Goal: Transaction & Acquisition: Purchase product/service

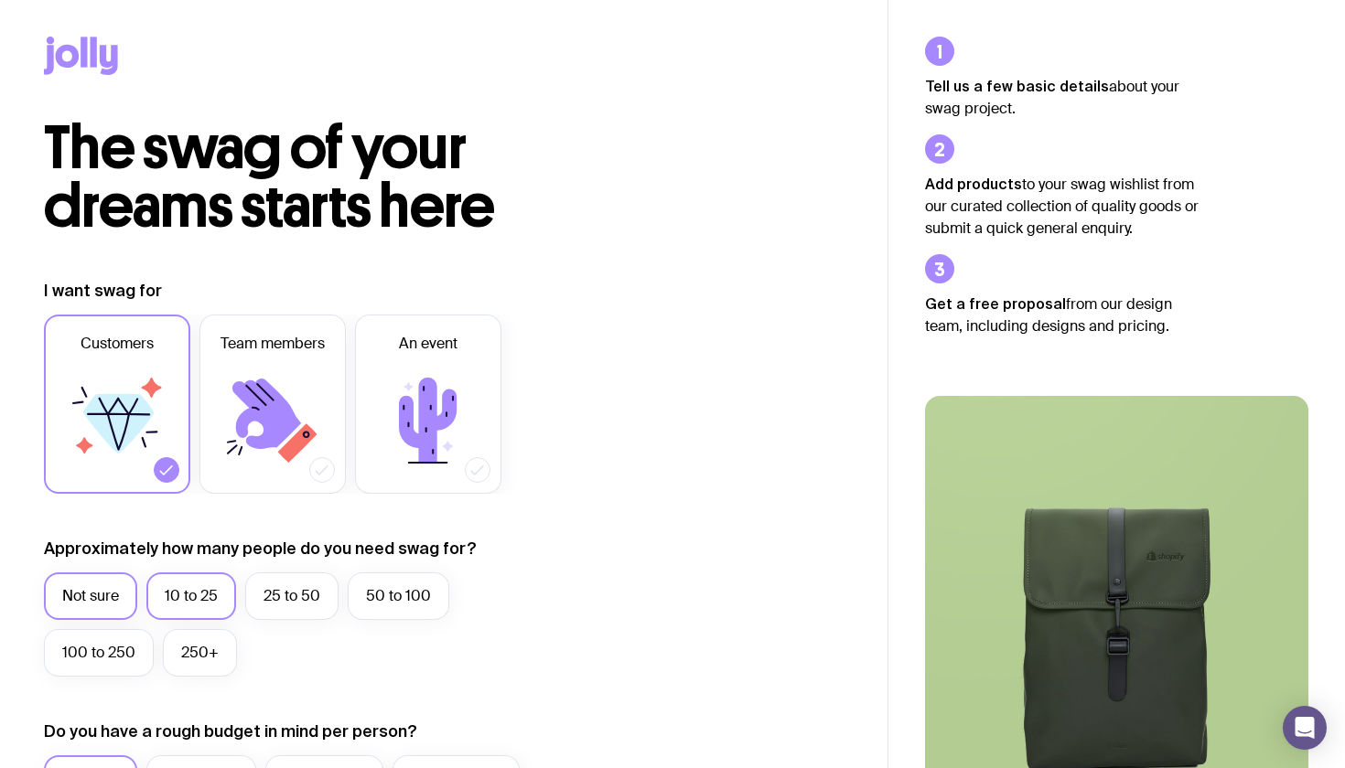
click at [219, 598] on label "10 to 25" at bounding box center [191, 597] width 90 height 48
click at [0, 0] on input "10 to 25" at bounding box center [0, 0] width 0 height 0
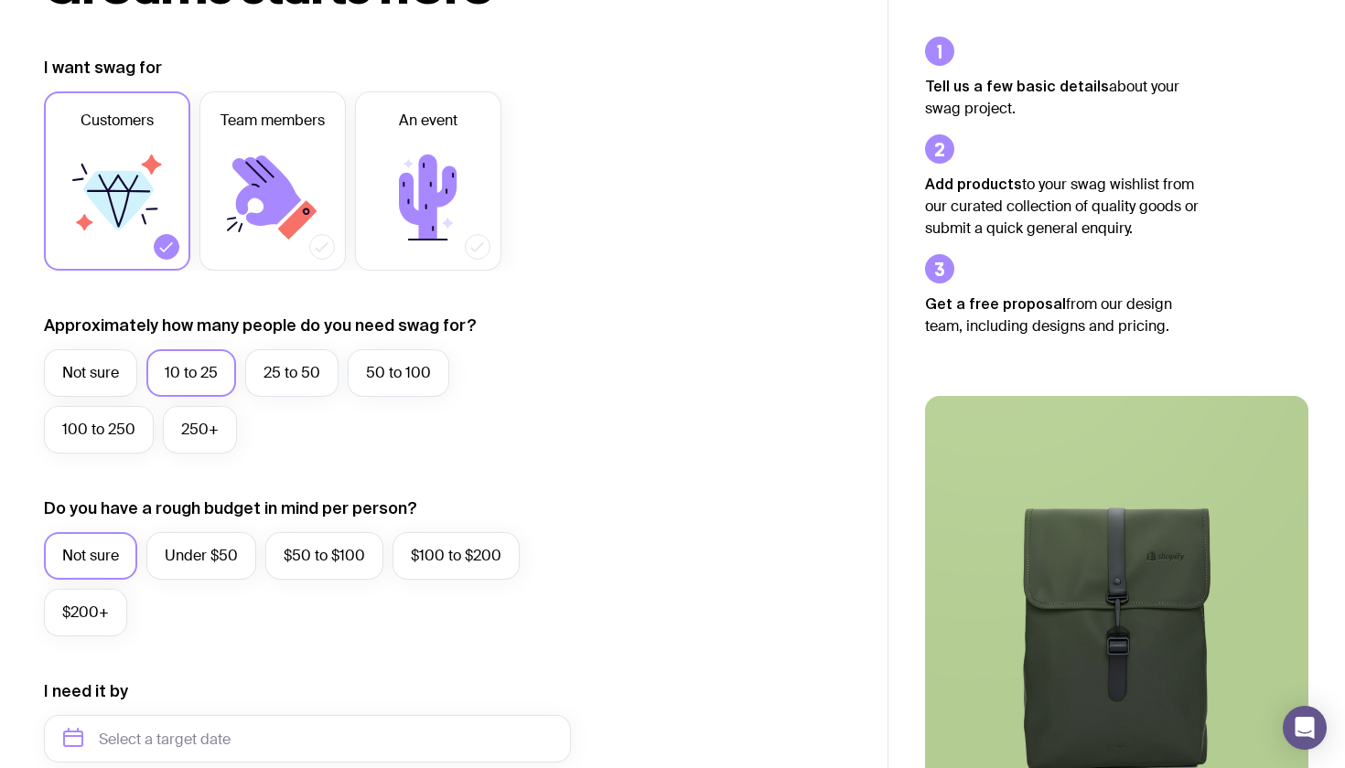
scroll to position [227, 0]
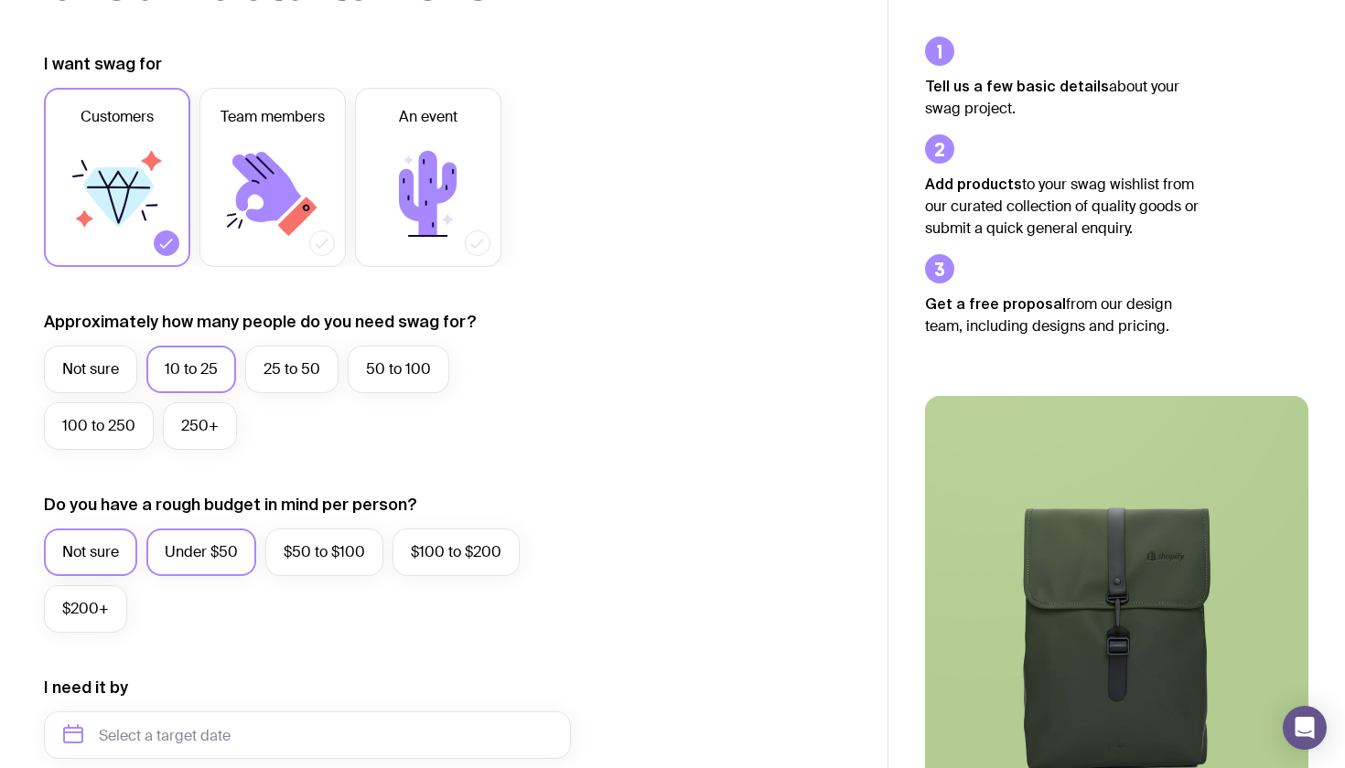
click at [210, 558] on label "Under $50" at bounding box center [201, 553] width 110 height 48
click at [0, 0] on input "Under $50" at bounding box center [0, 0] width 0 height 0
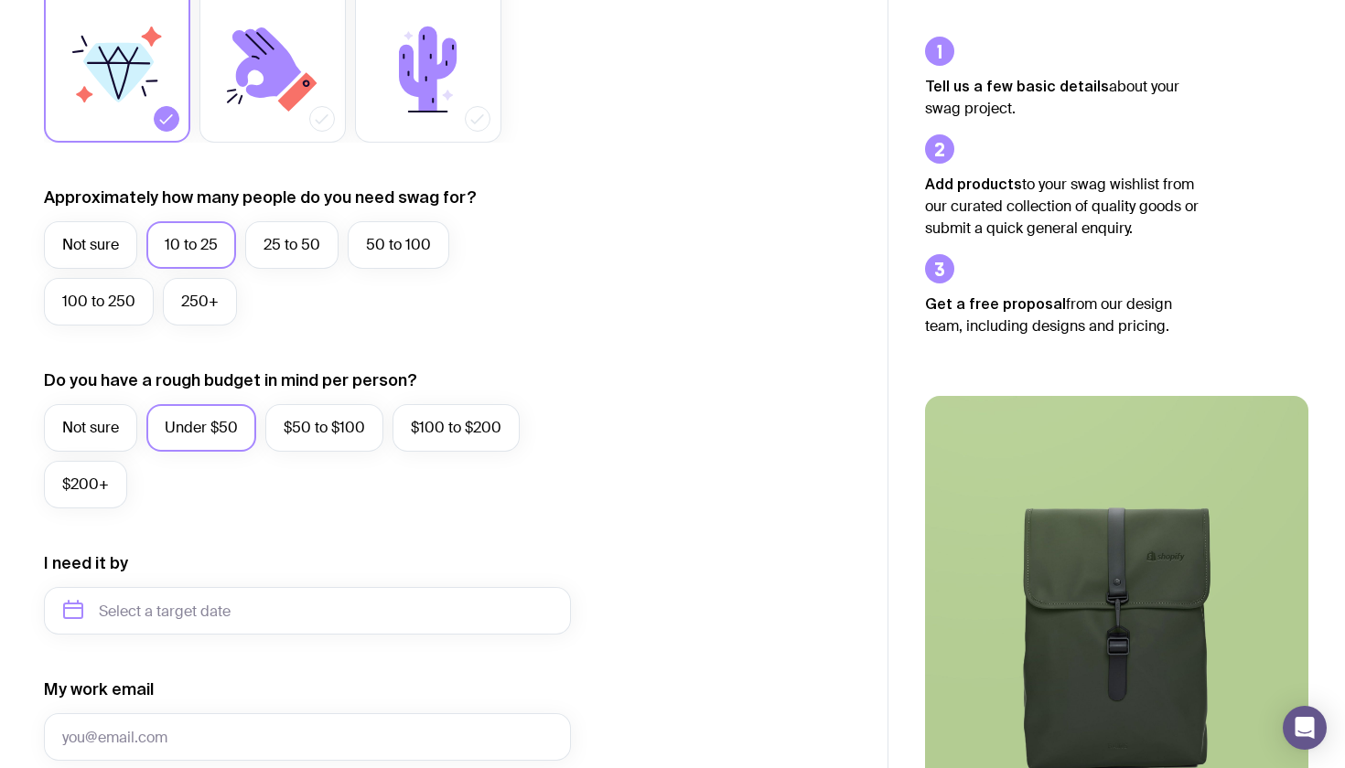
scroll to position [354, 0]
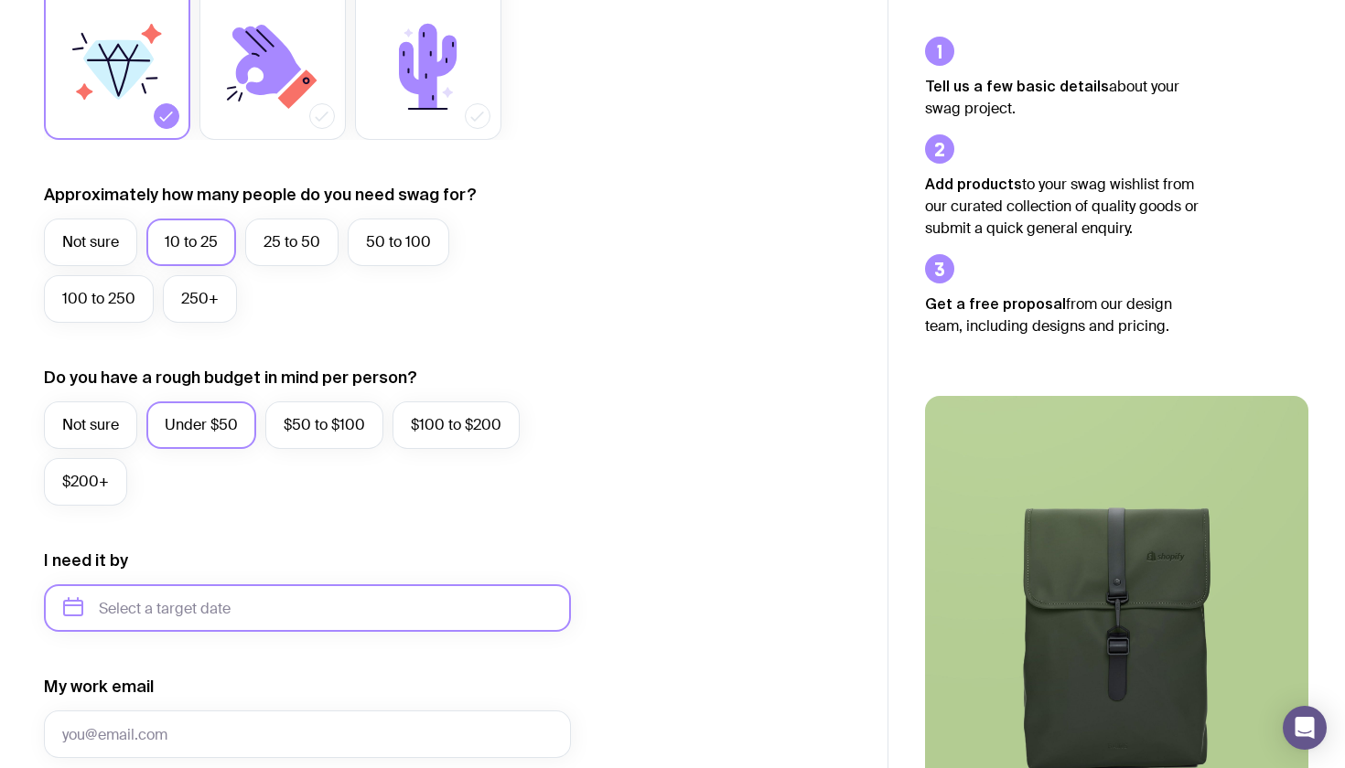
click at [205, 607] on input "text" at bounding box center [307, 609] width 527 height 48
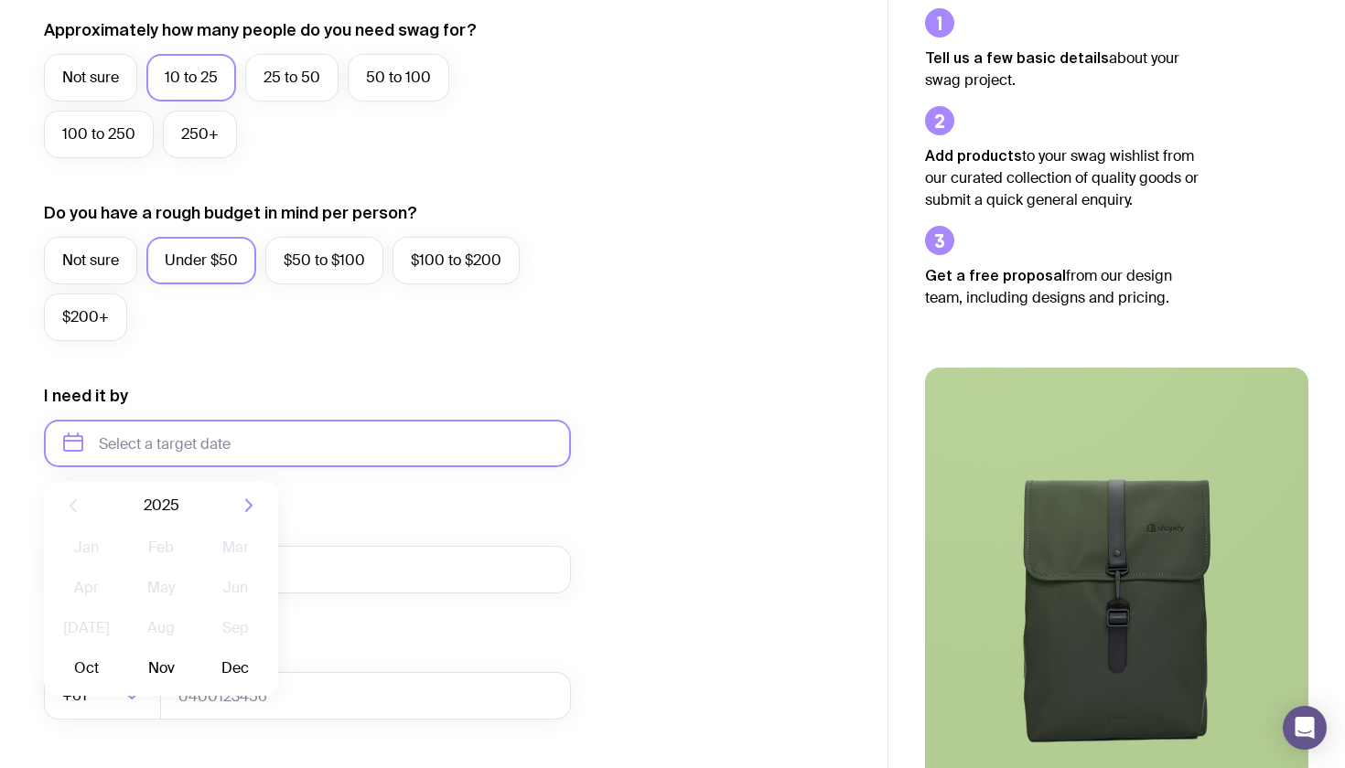
scroll to position [537, 0]
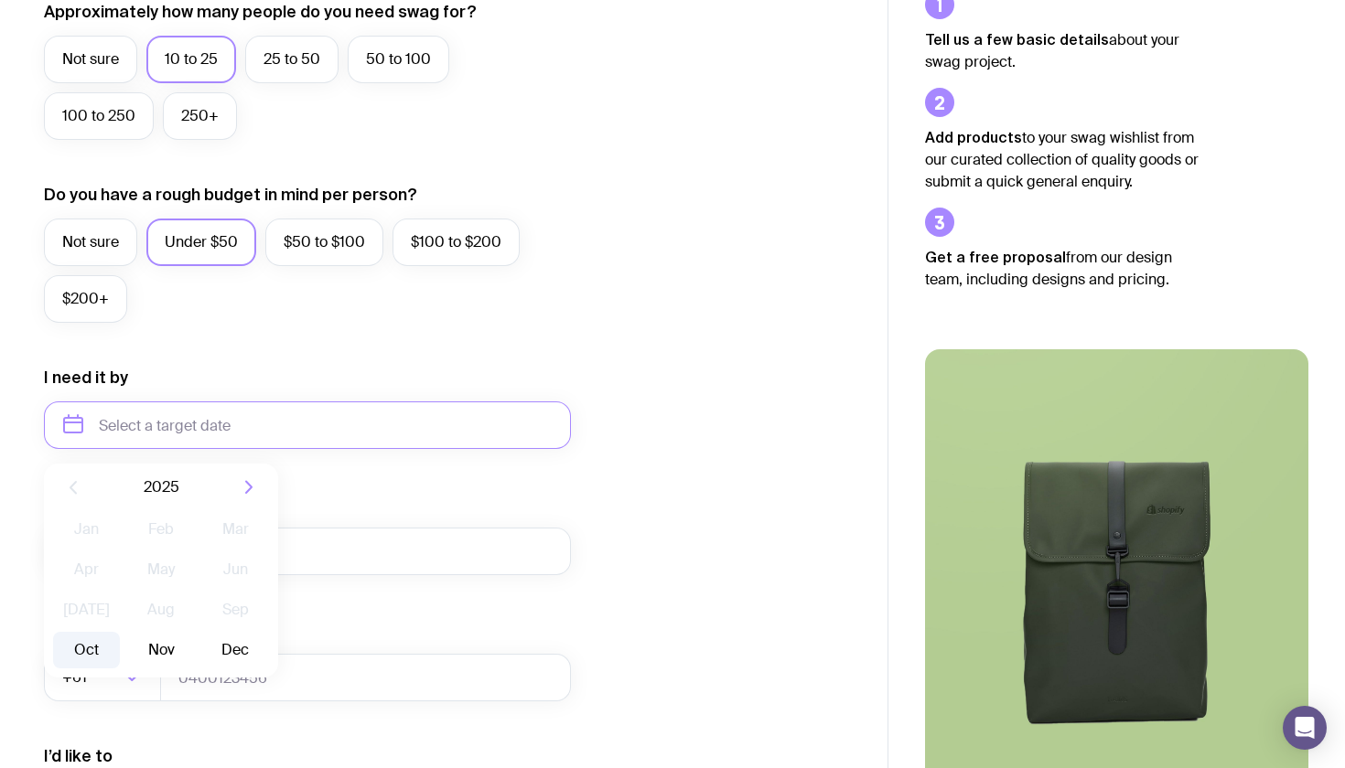
click at [95, 647] on button "Oct" at bounding box center [86, 650] width 67 height 37
type input "[DATE]"
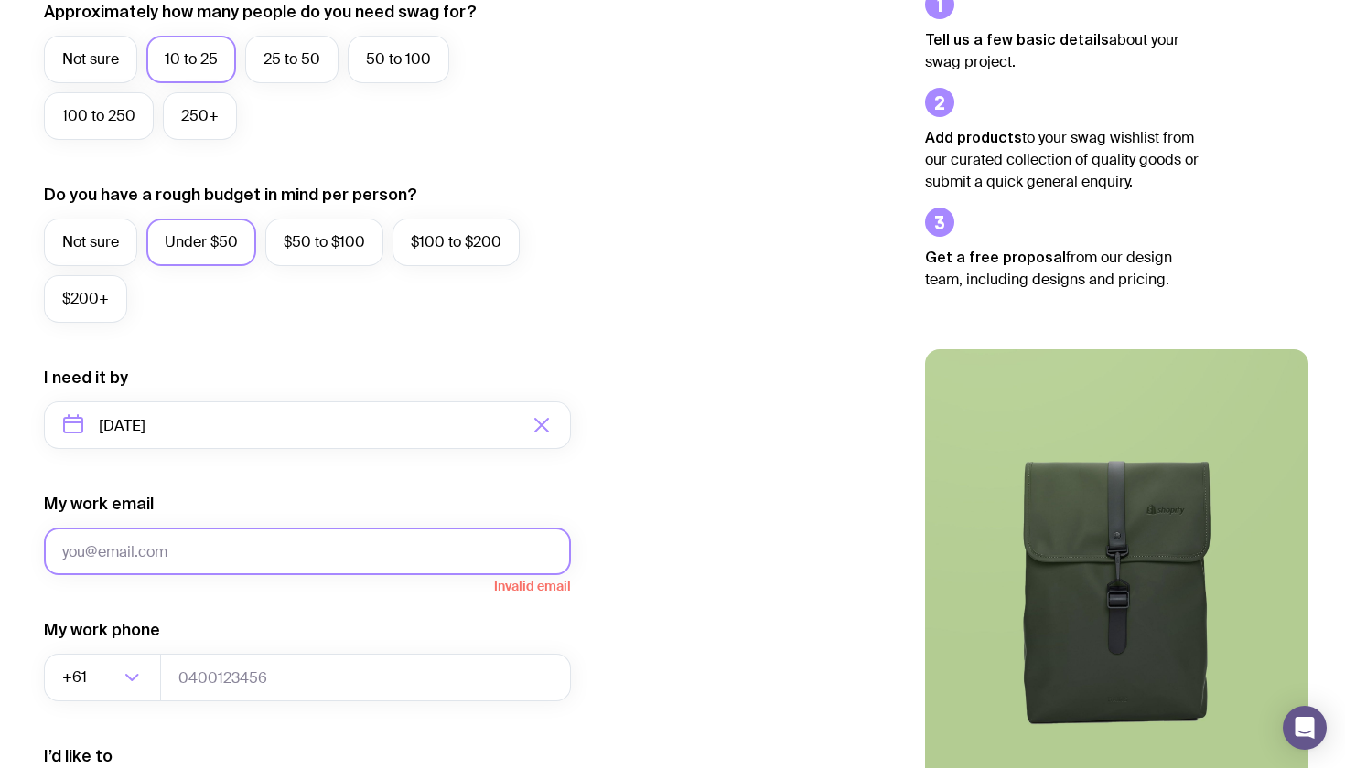
type input "[MEDICAL_DATA][EMAIL_ADDRESS][DOMAIN_NAME]"
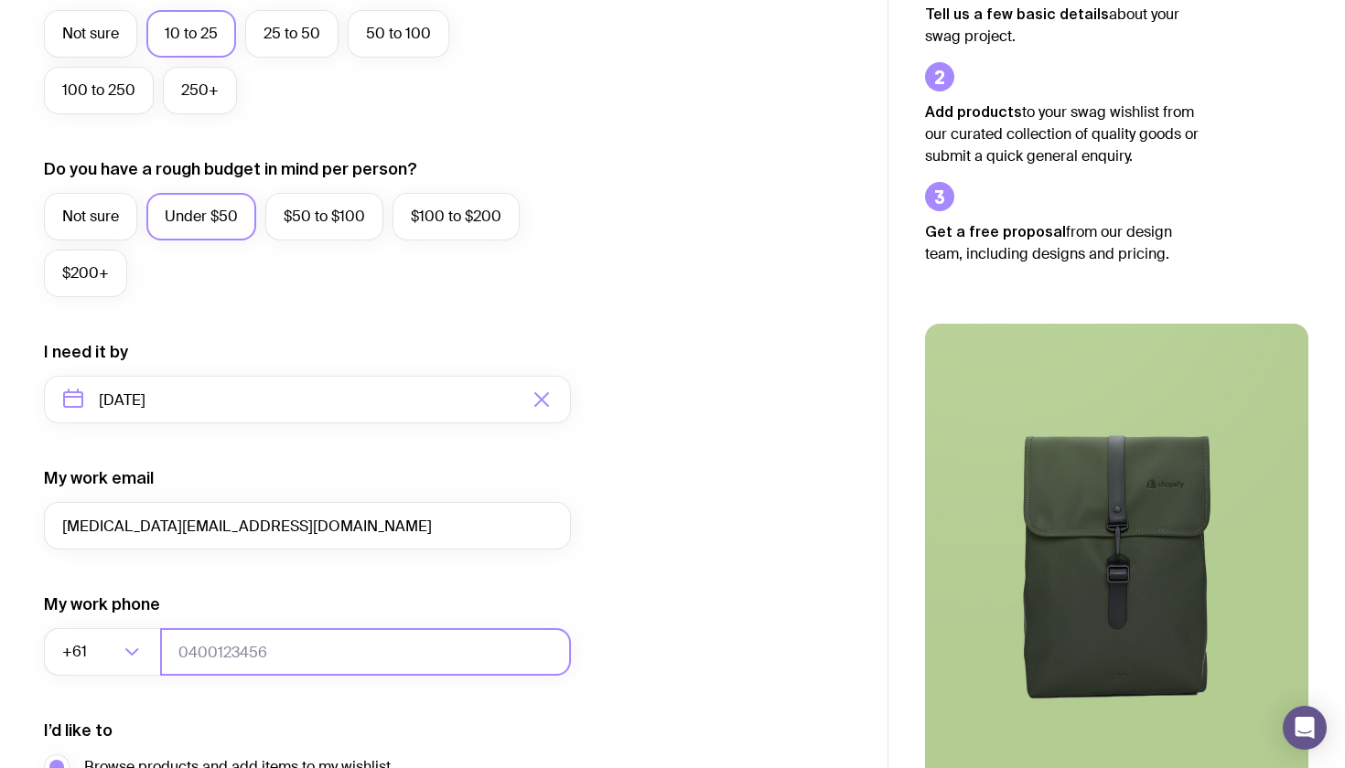
scroll to position [582, 0]
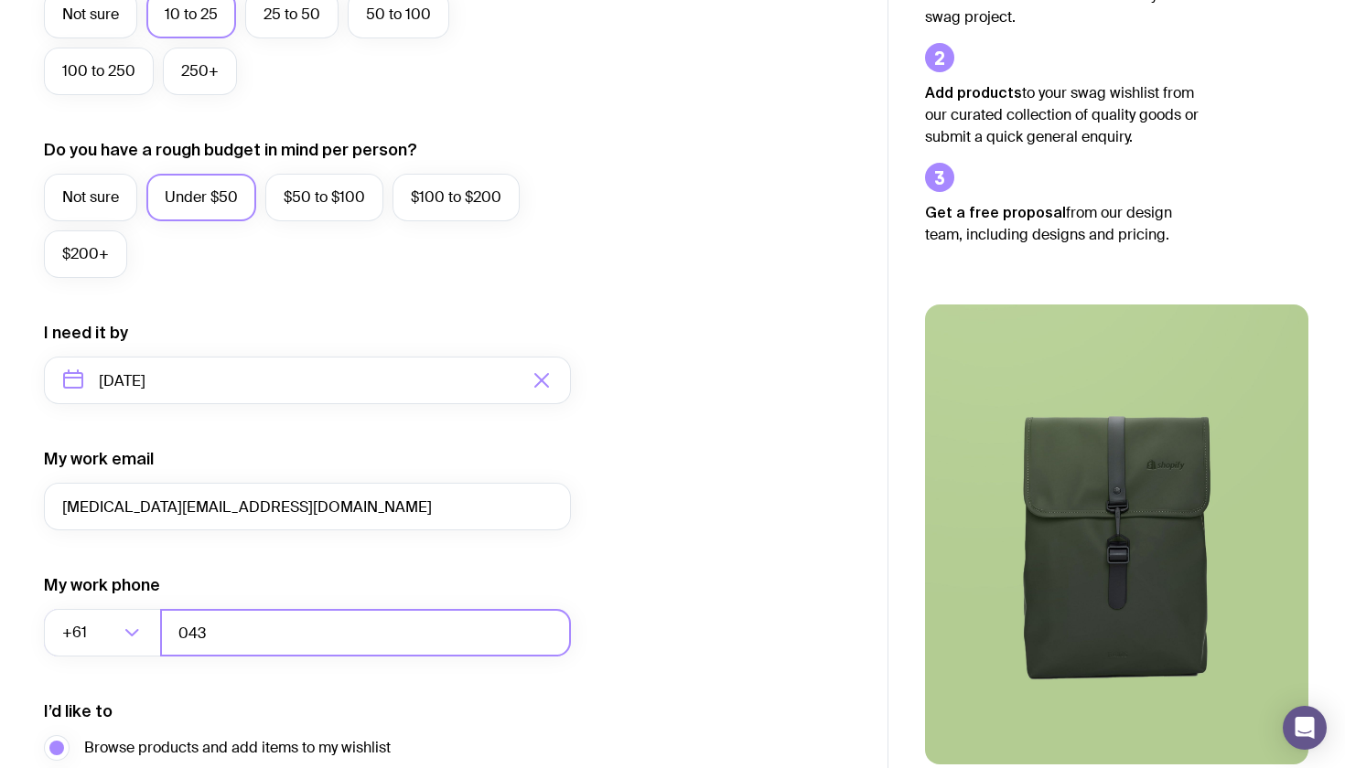
type input "0433"
type input "0433762224"
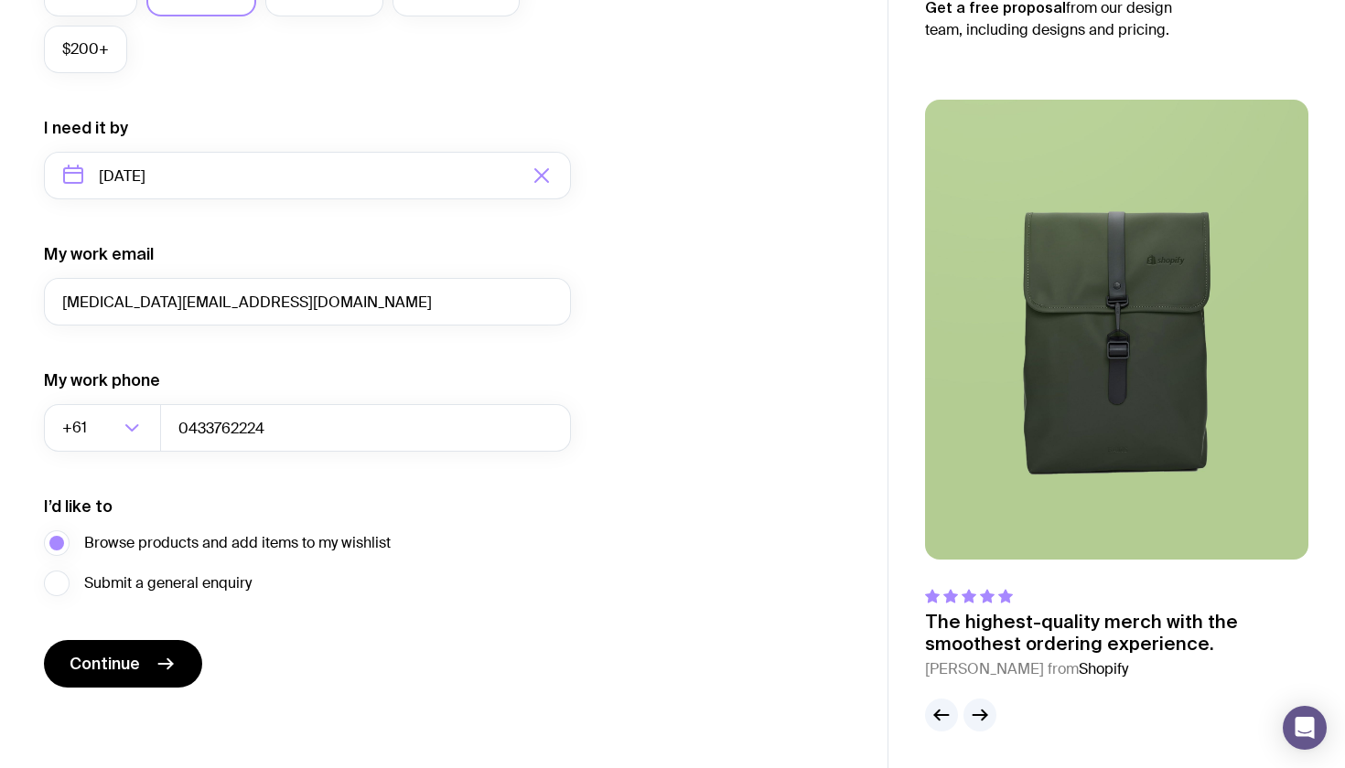
scroll to position [787, 0]
click at [164, 648] on button "Continue" at bounding box center [123, 664] width 158 height 48
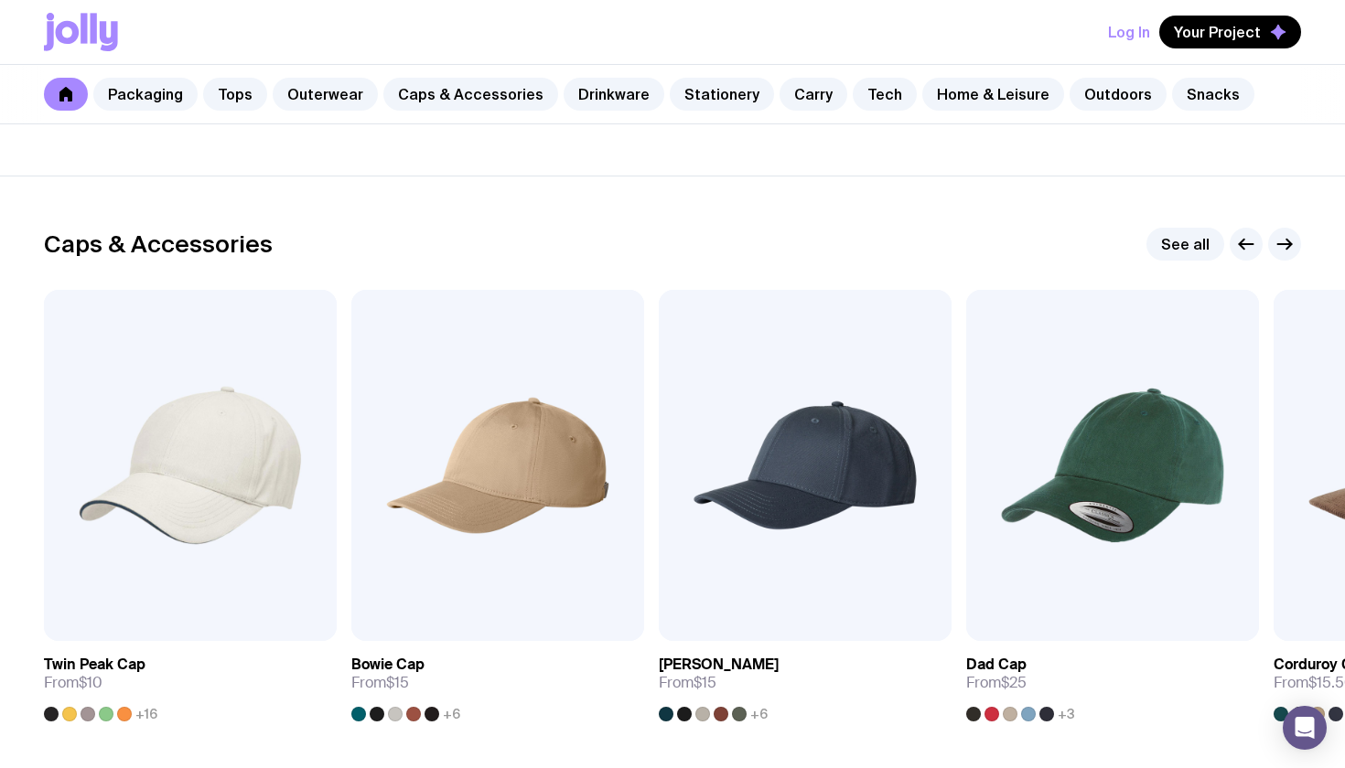
scroll to position [2047, 0]
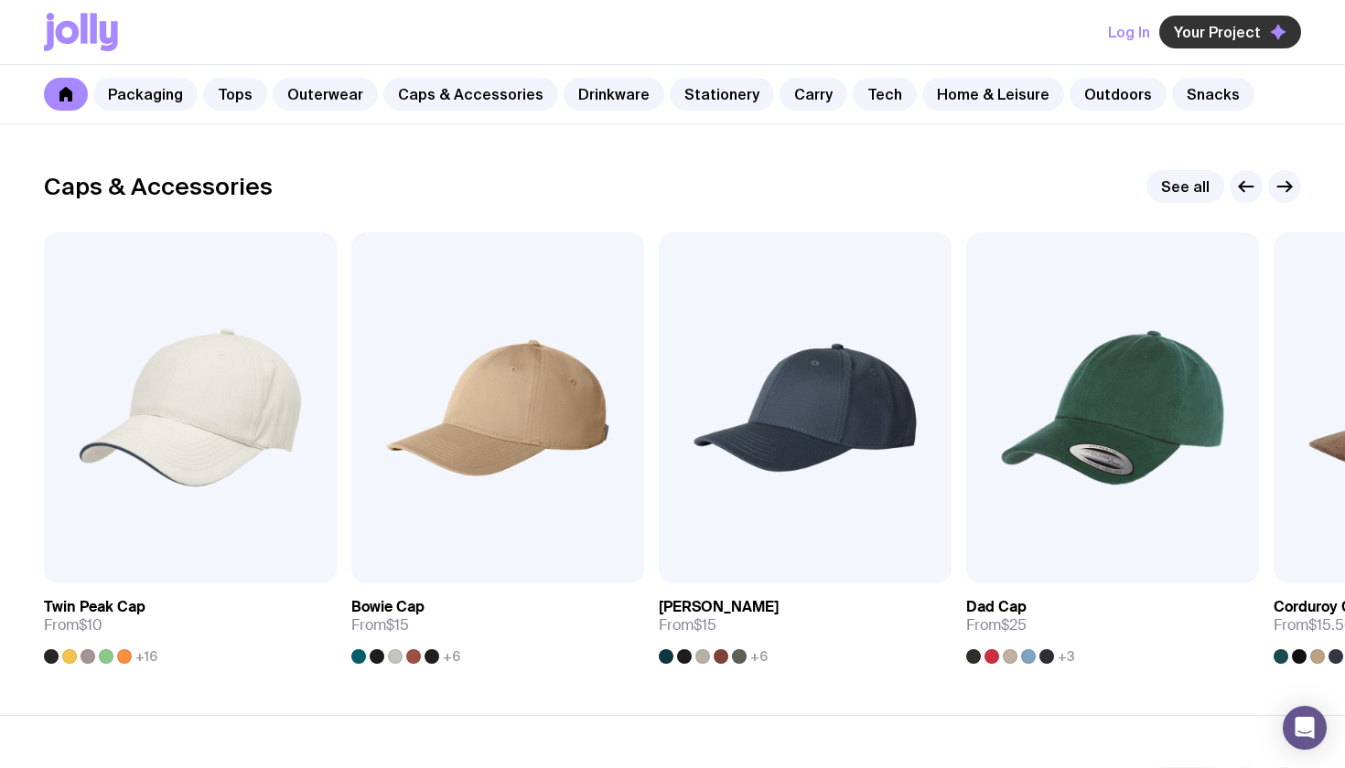
click at [1221, 25] on span "Your Project" at bounding box center [1217, 32] width 87 height 18
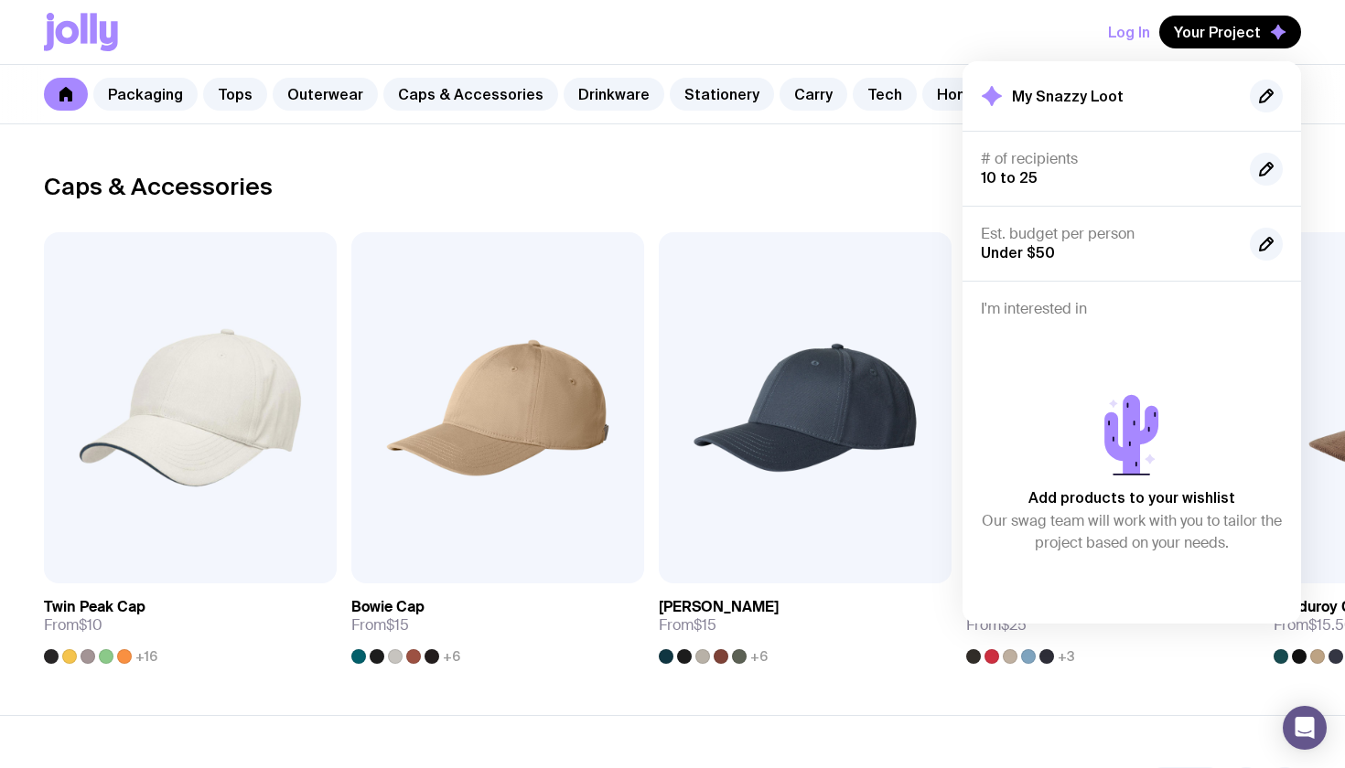
click at [853, 190] on div "Caps & Accessories See all" at bounding box center [672, 186] width 1257 height 33
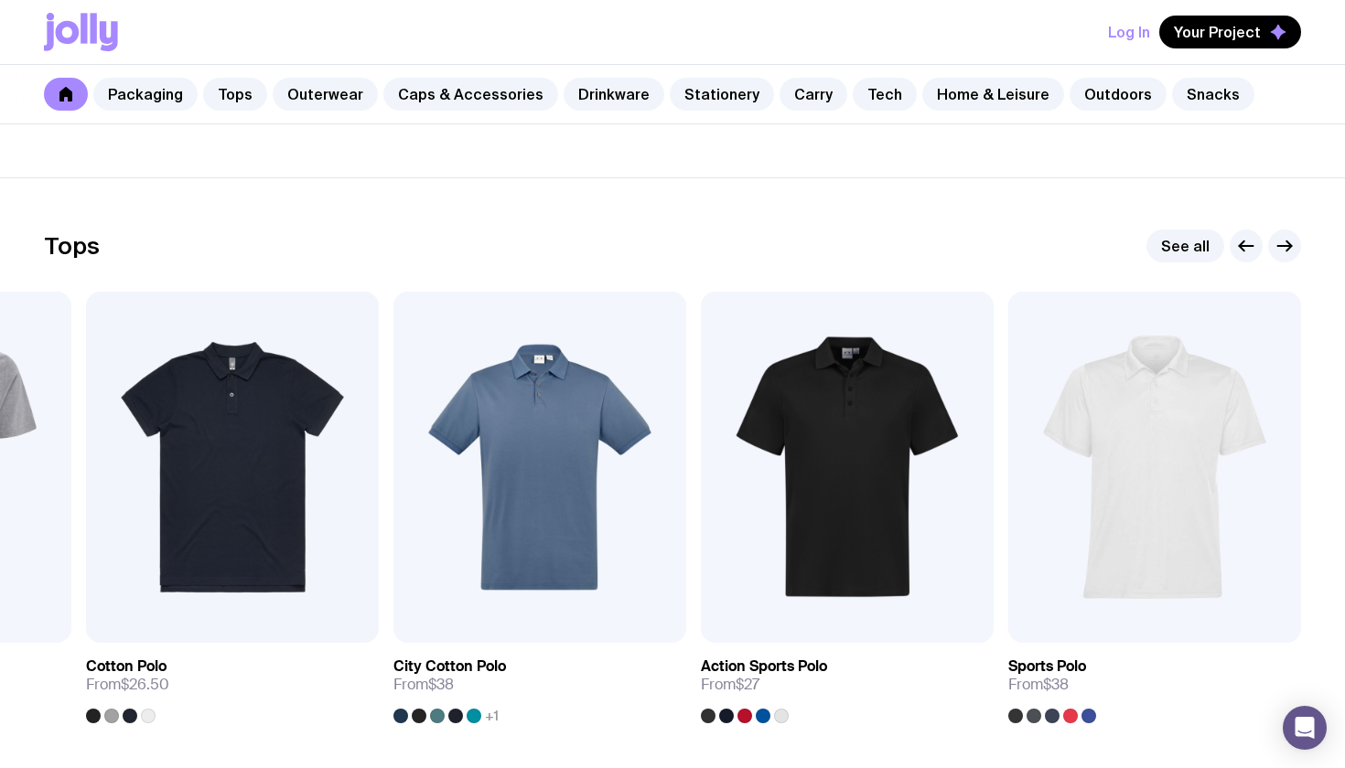
scroll to position [794, 0]
click at [62, 87] on link at bounding box center [66, 94] width 44 height 33
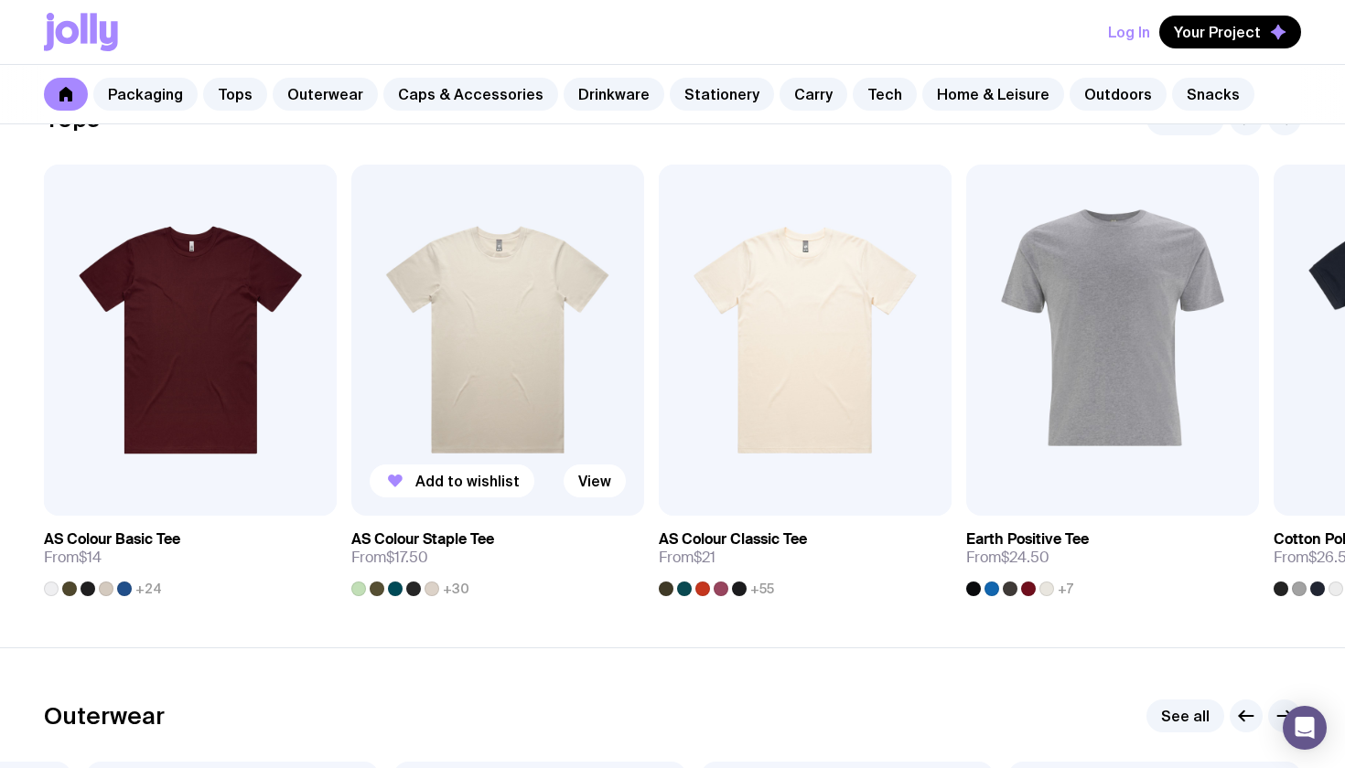
click at [419, 333] on img at bounding box center [497, 340] width 293 height 351
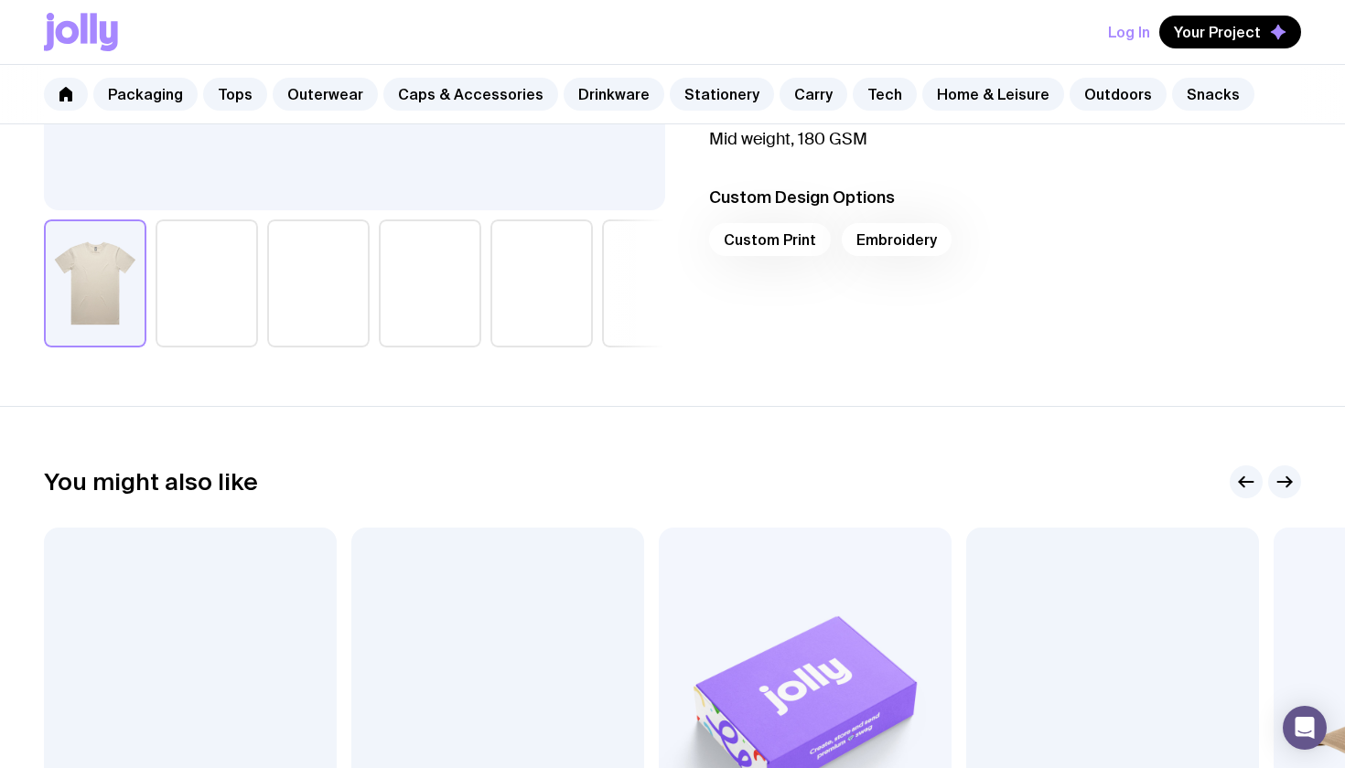
scroll to position [622, 0]
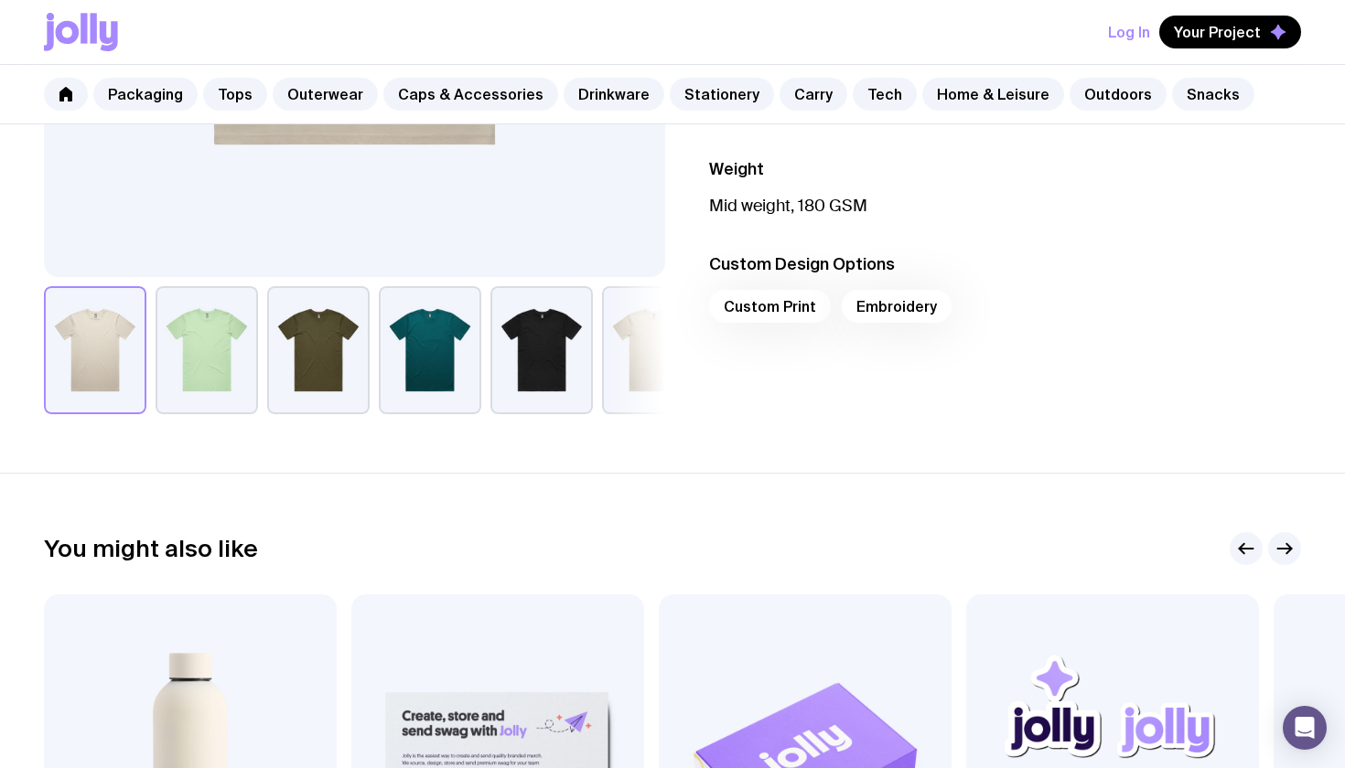
click at [752, 306] on div "Custom Print Embroidery" at bounding box center [1005, 312] width 592 height 44
click at [747, 304] on div "Custom Print Embroidery" at bounding box center [1005, 312] width 592 height 44
click at [880, 312] on div "Custom Print Embroidery" at bounding box center [1005, 312] width 592 height 44
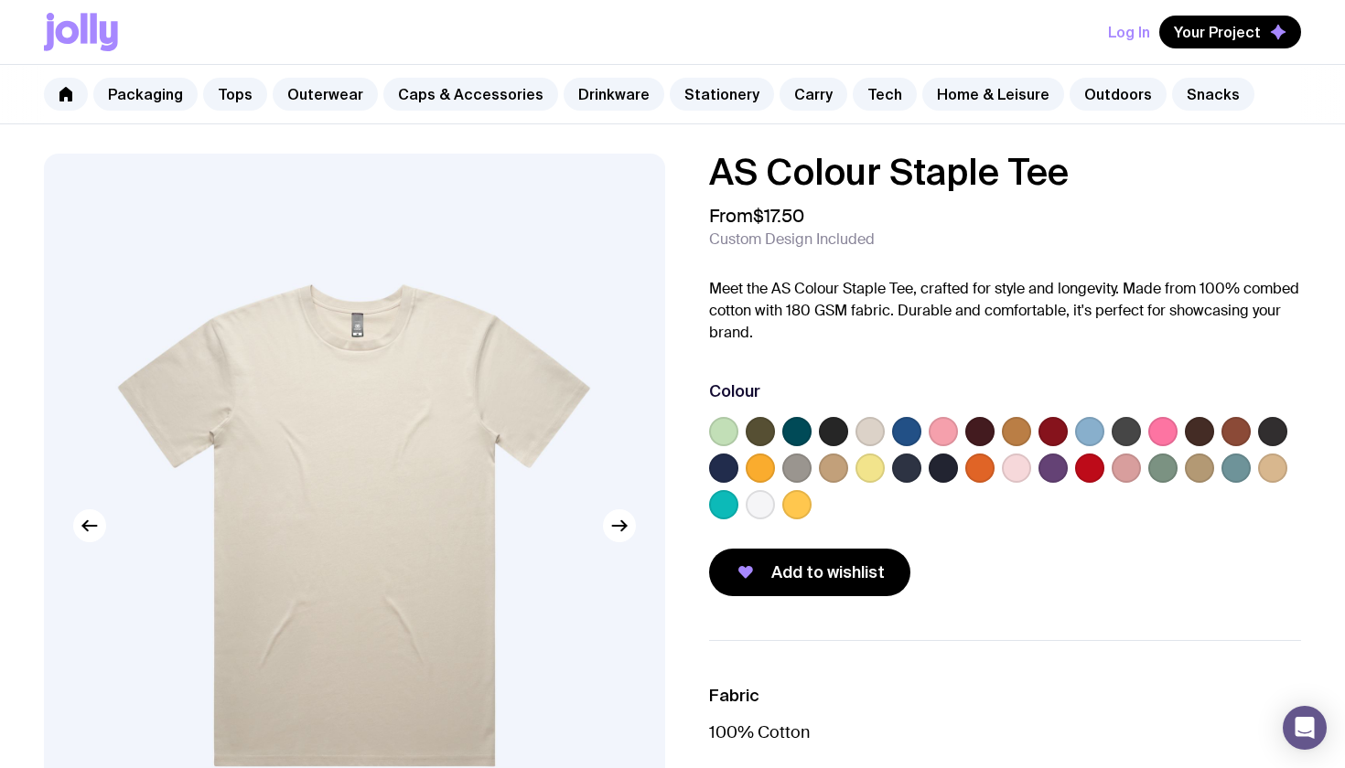
scroll to position [0, 0]
click at [64, 90] on icon at bounding box center [66, 94] width 15 height 15
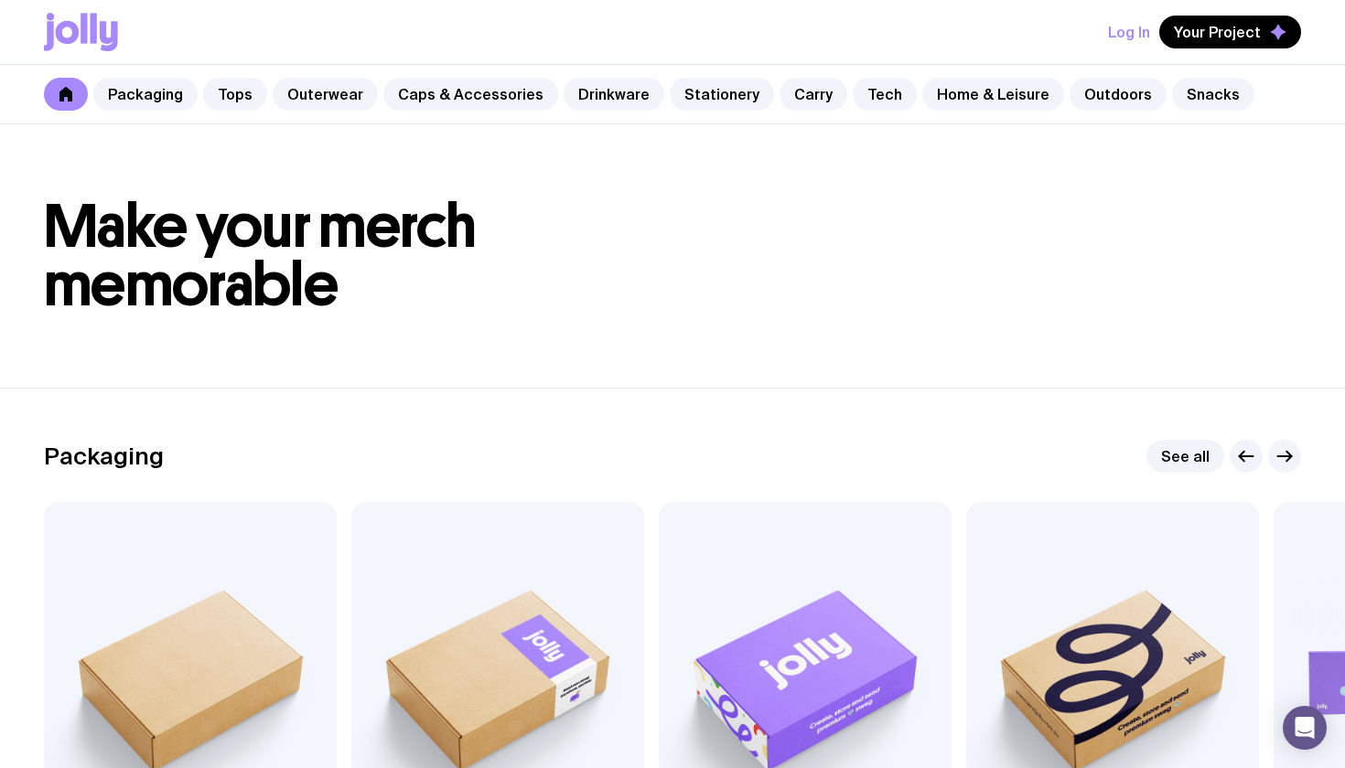
click at [220, 293] on span "Make your merch memorable" at bounding box center [260, 255] width 433 height 131
click at [290, 268] on span "Make your merch memorable" at bounding box center [260, 255] width 433 height 131
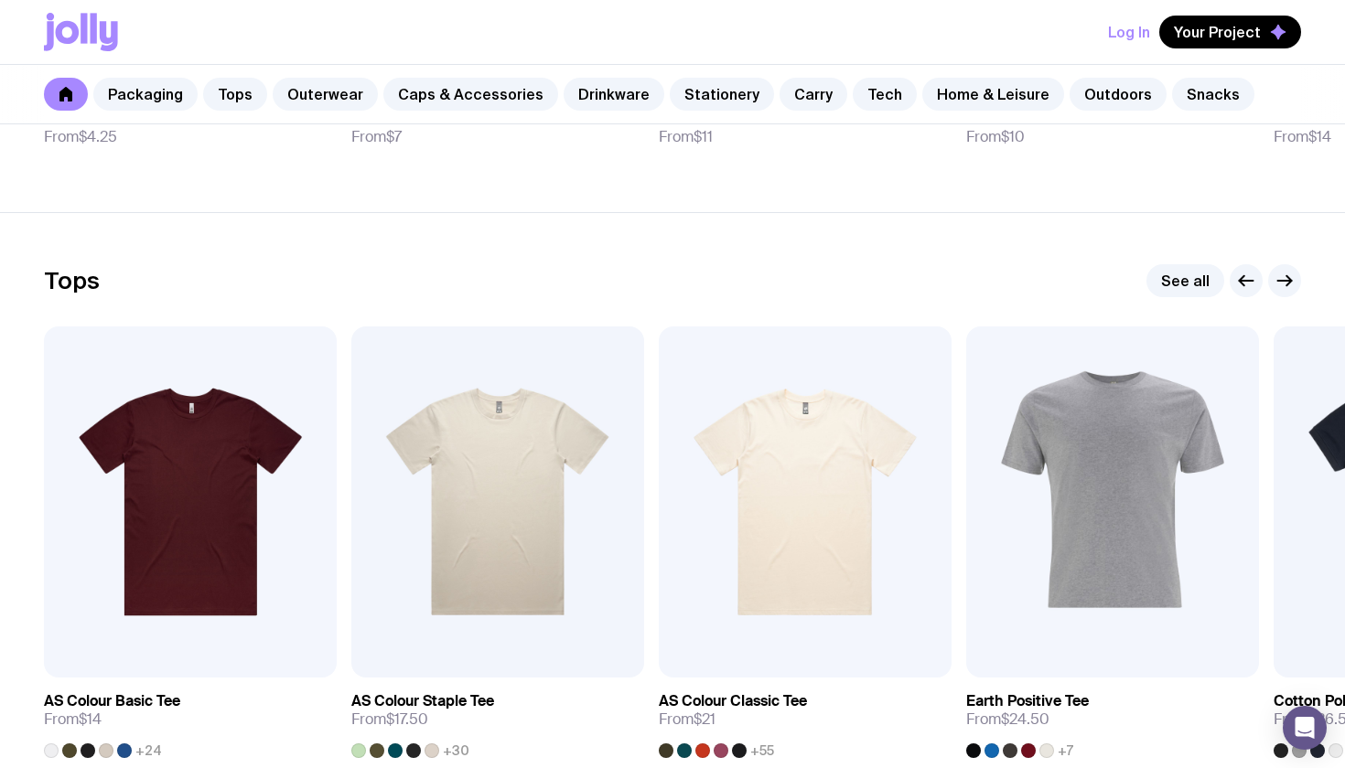
scroll to position [761, 0]
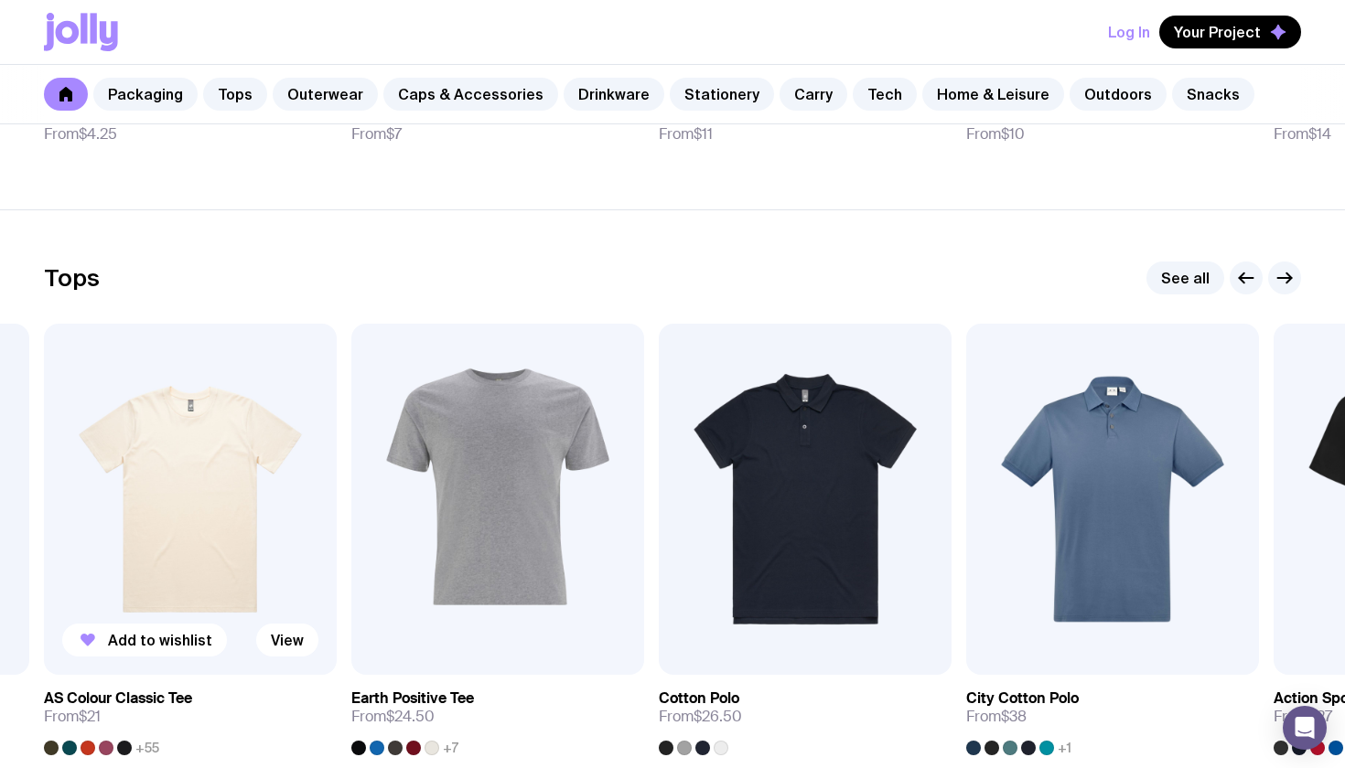
click at [254, 459] on img at bounding box center [190, 499] width 293 height 351
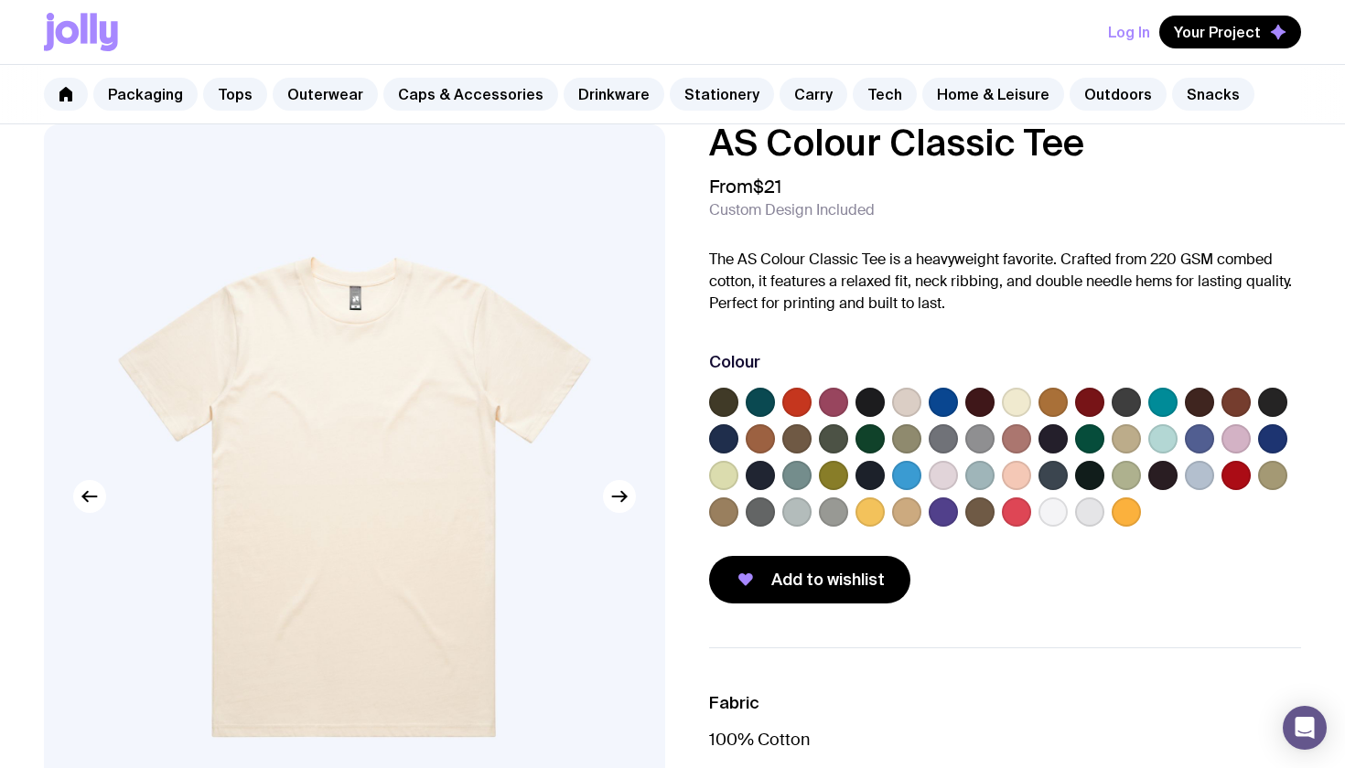
scroll to position [33, 0]
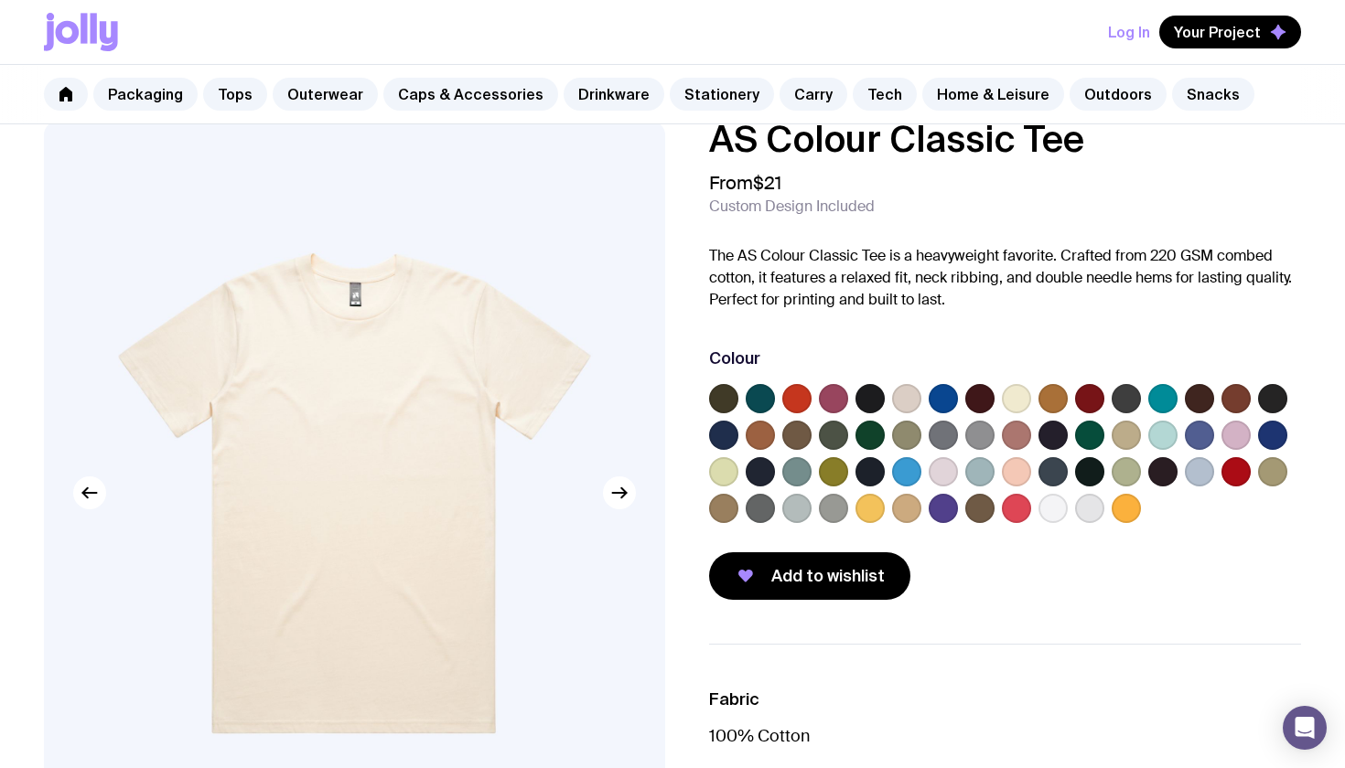
click at [912, 397] on label at bounding box center [906, 398] width 29 height 29
click at [0, 0] on input "radio" at bounding box center [0, 0] width 0 height 0
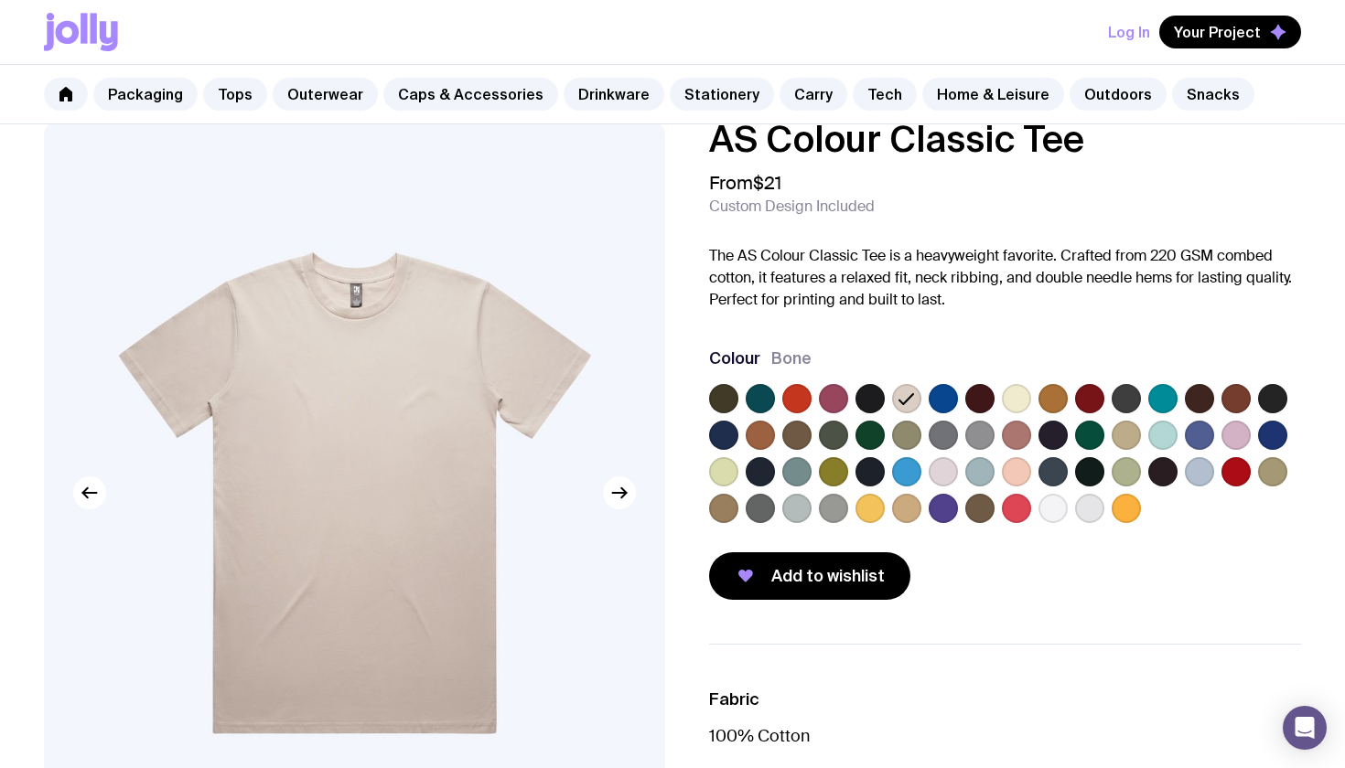
click at [1016, 393] on label at bounding box center [1016, 398] width 29 height 29
click at [0, 0] on input "radio" at bounding box center [0, 0] width 0 height 0
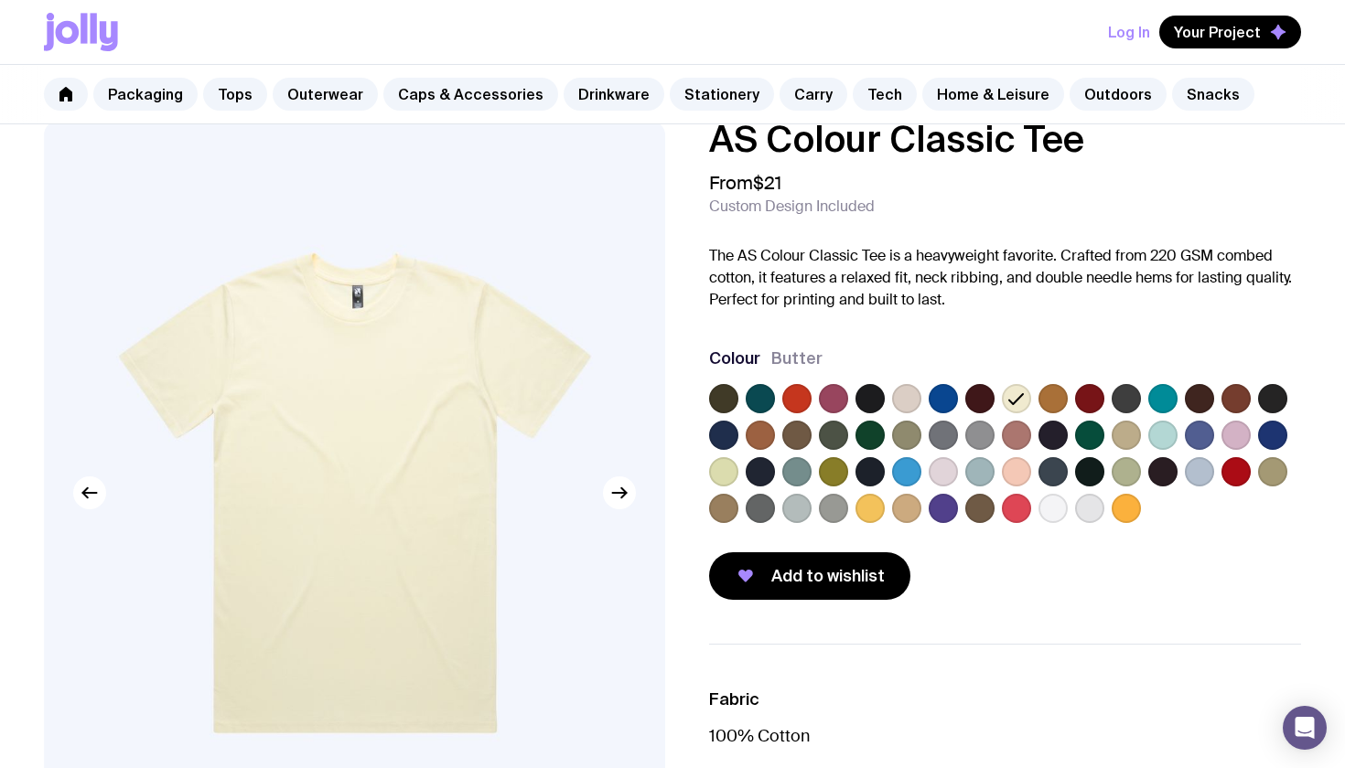
click at [948, 472] on label at bounding box center [942, 471] width 29 height 29
click at [0, 0] on input "radio" at bounding box center [0, 0] width 0 height 0
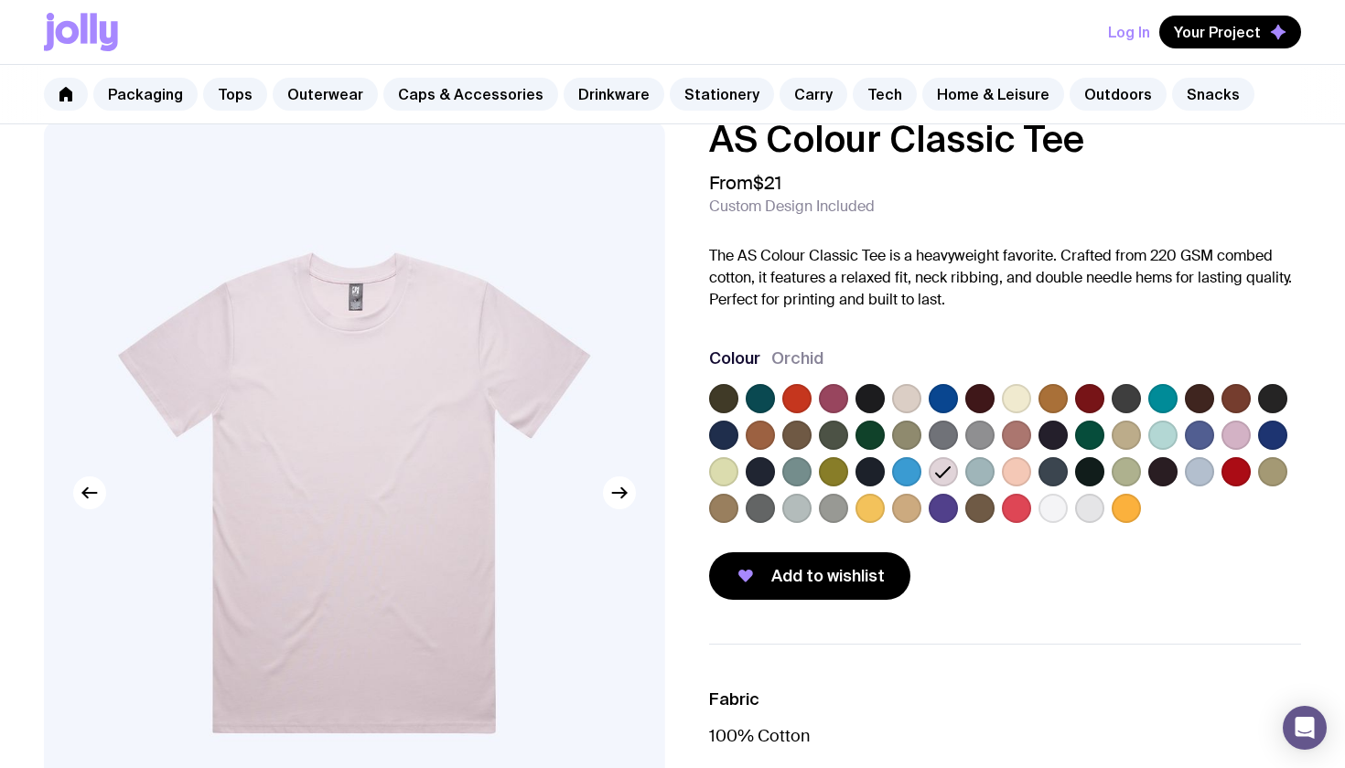
click at [728, 465] on label at bounding box center [723, 471] width 29 height 29
click at [0, 0] on input "radio" at bounding box center [0, 0] width 0 height 0
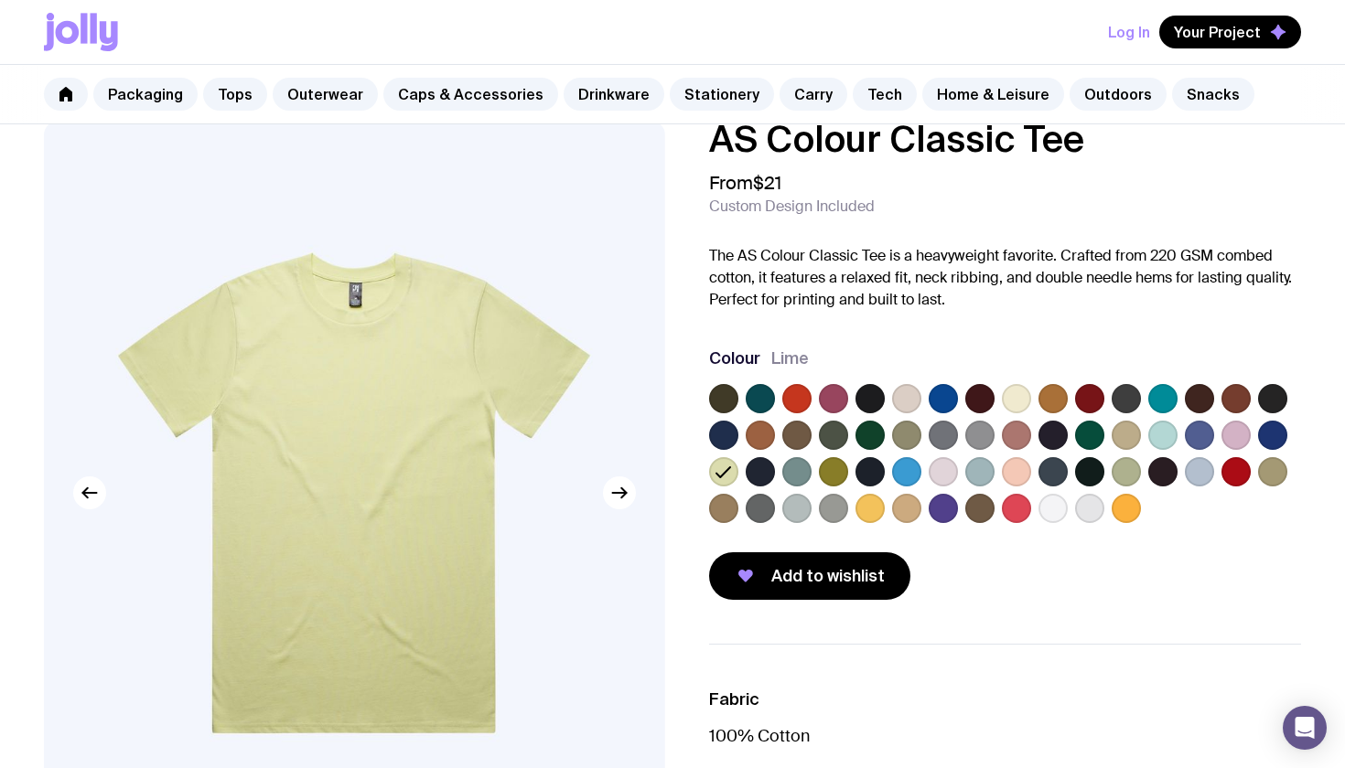
click at [906, 406] on label at bounding box center [906, 398] width 29 height 29
click at [0, 0] on input "radio" at bounding box center [0, 0] width 0 height 0
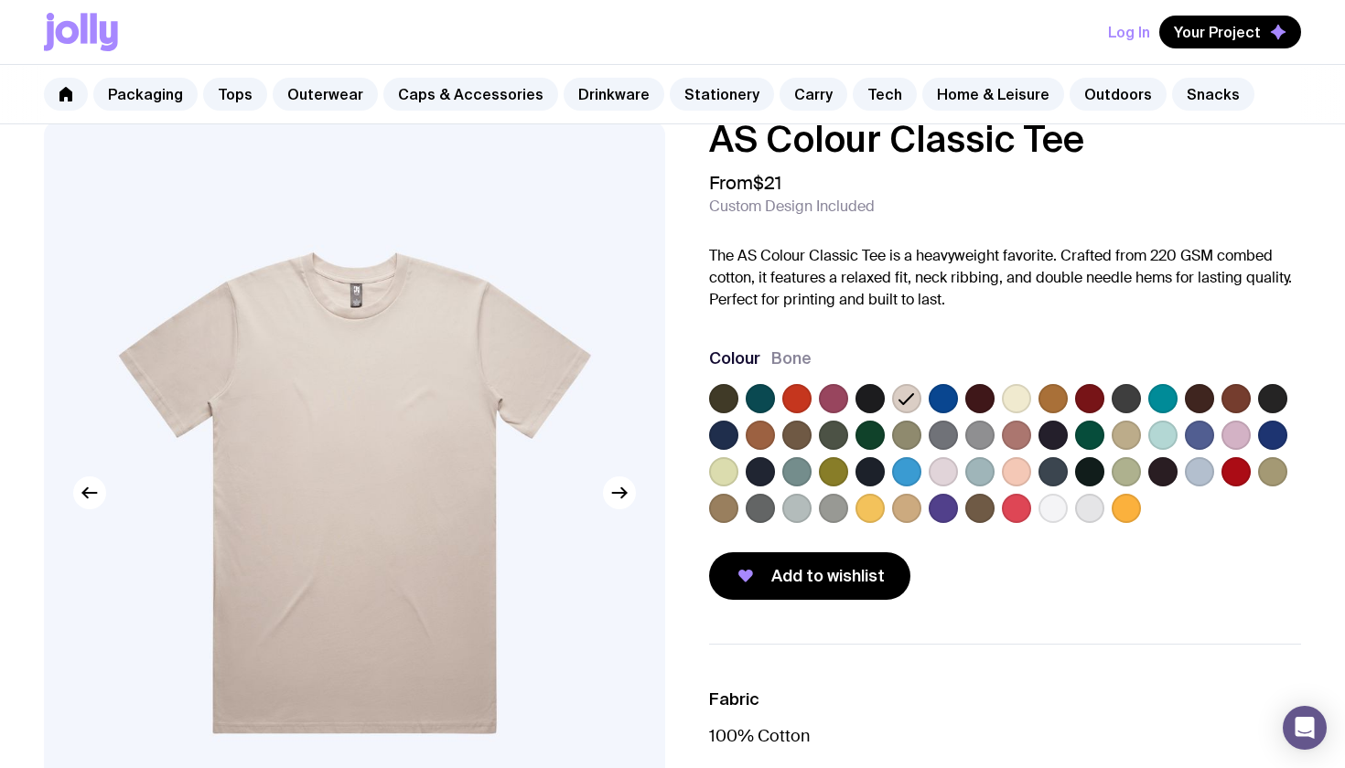
click at [1019, 401] on label at bounding box center [1016, 398] width 29 height 29
click at [0, 0] on input "radio" at bounding box center [0, 0] width 0 height 0
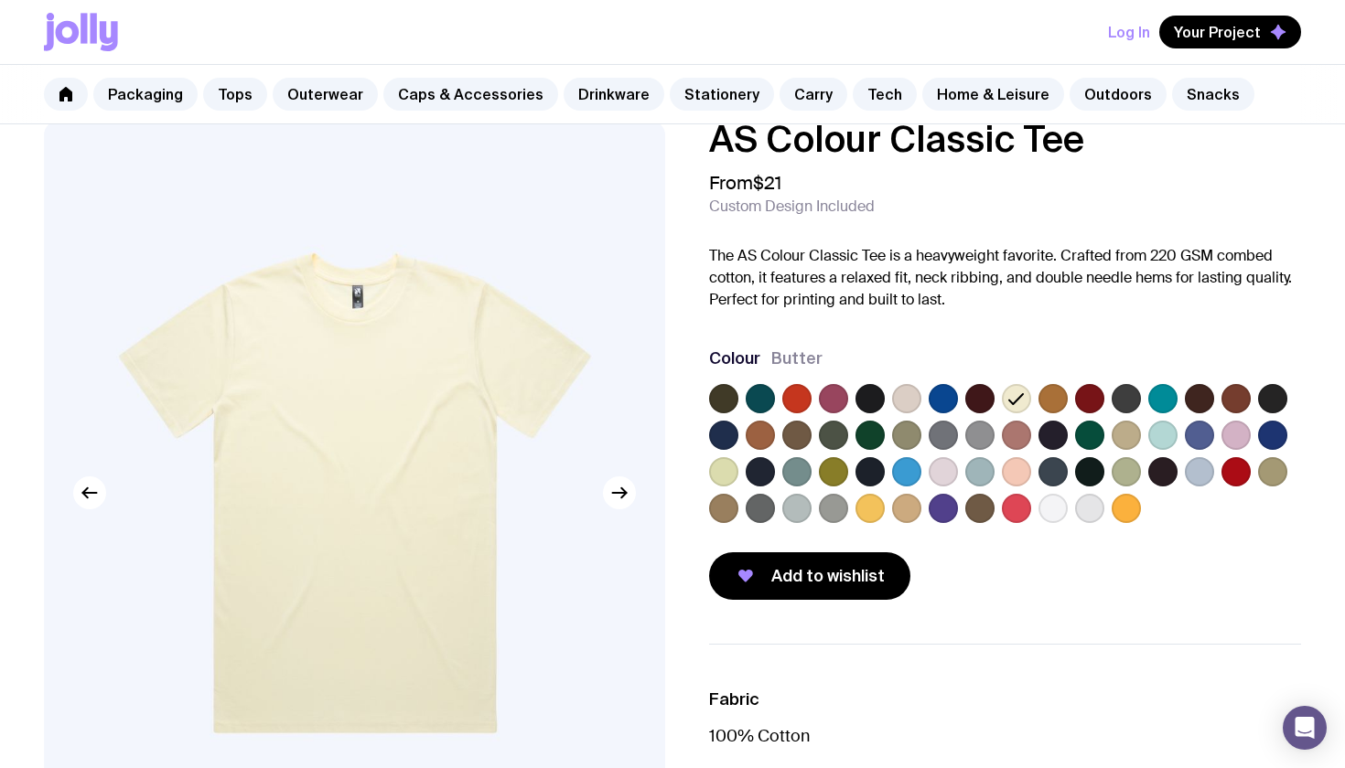
click at [1020, 472] on label at bounding box center [1016, 471] width 29 height 29
click at [0, 0] on input "radio" at bounding box center [0, 0] width 0 height 0
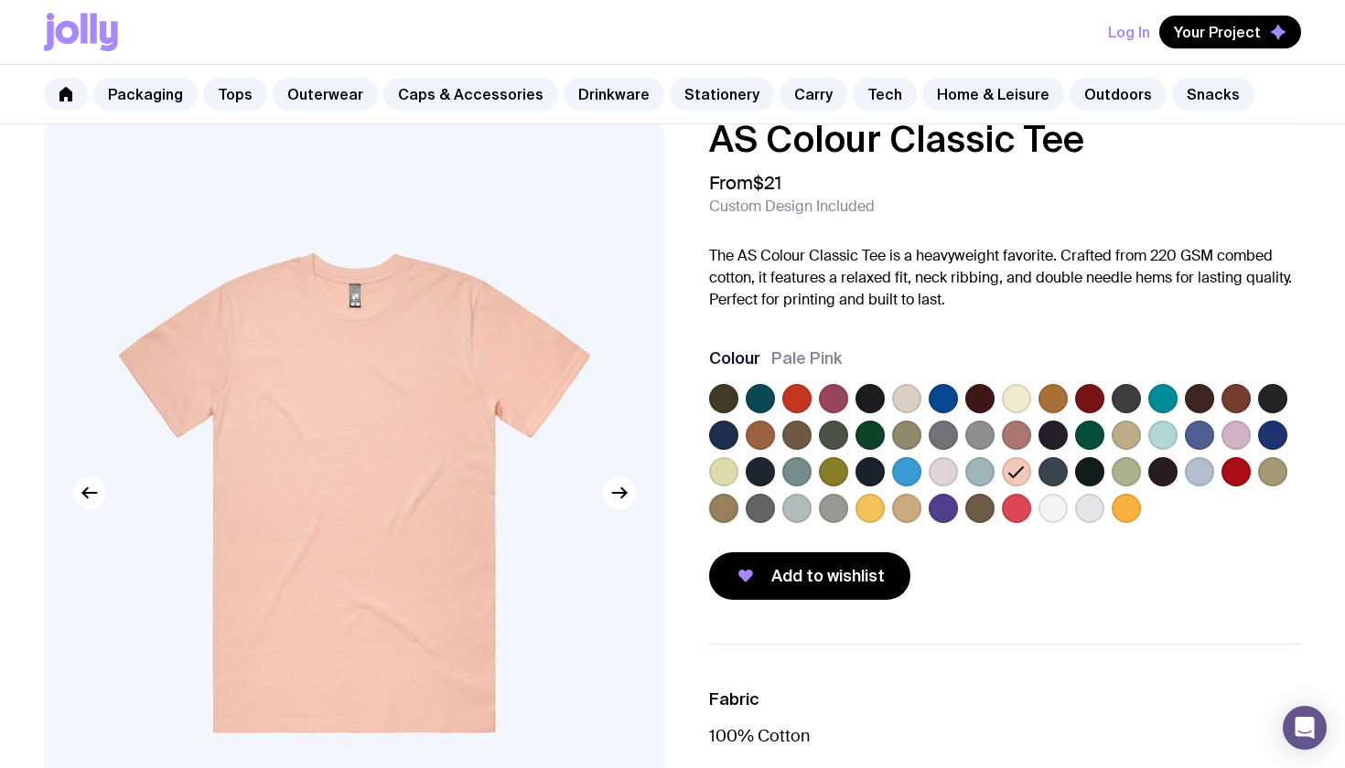
click at [1271, 467] on label at bounding box center [1272, 471] width 29 height 29
click at [0, 0] on input "radio" at bounding box center [0, 0] width 0 height 0
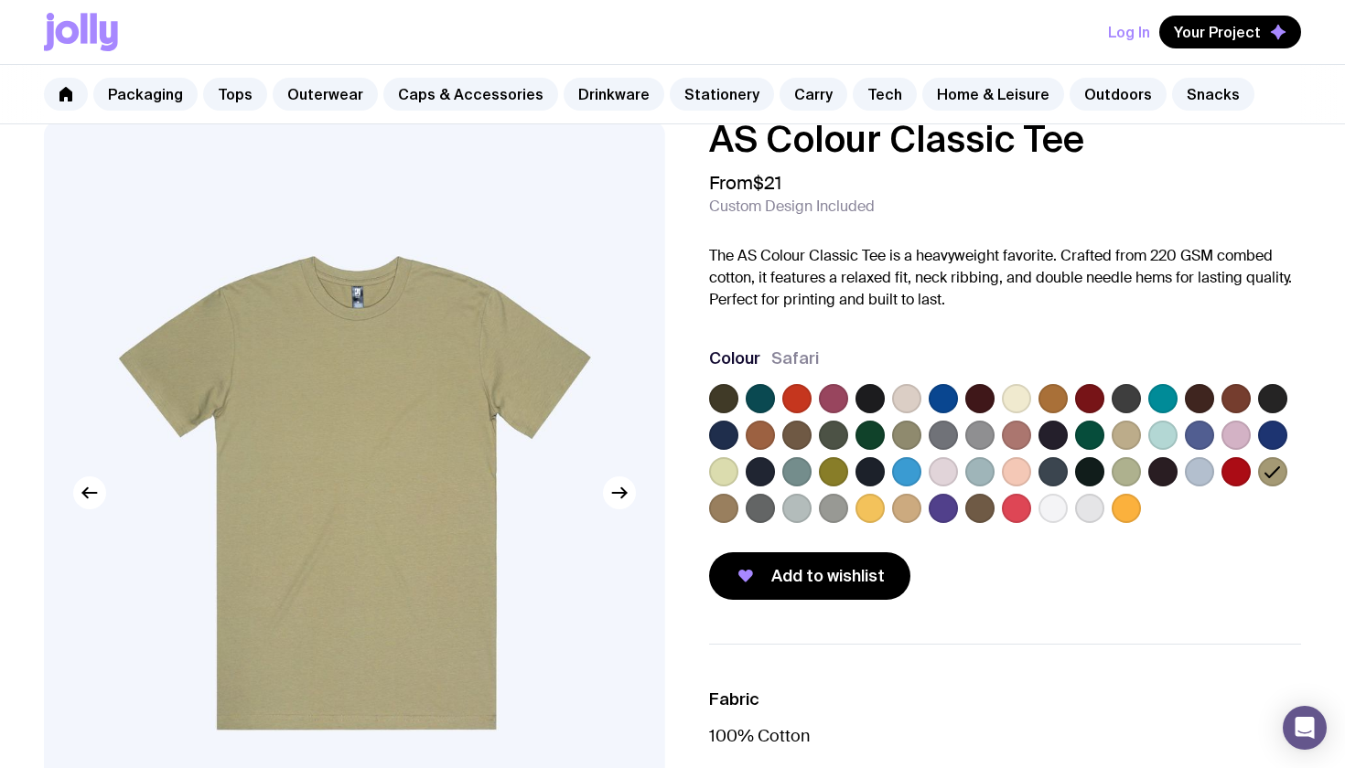
click at [904, 402] on label at bounding box center [906, 398] width 29 height 29
click at [0, 0] on input "radio" at bounding box center [0, 0] width 0 height 0
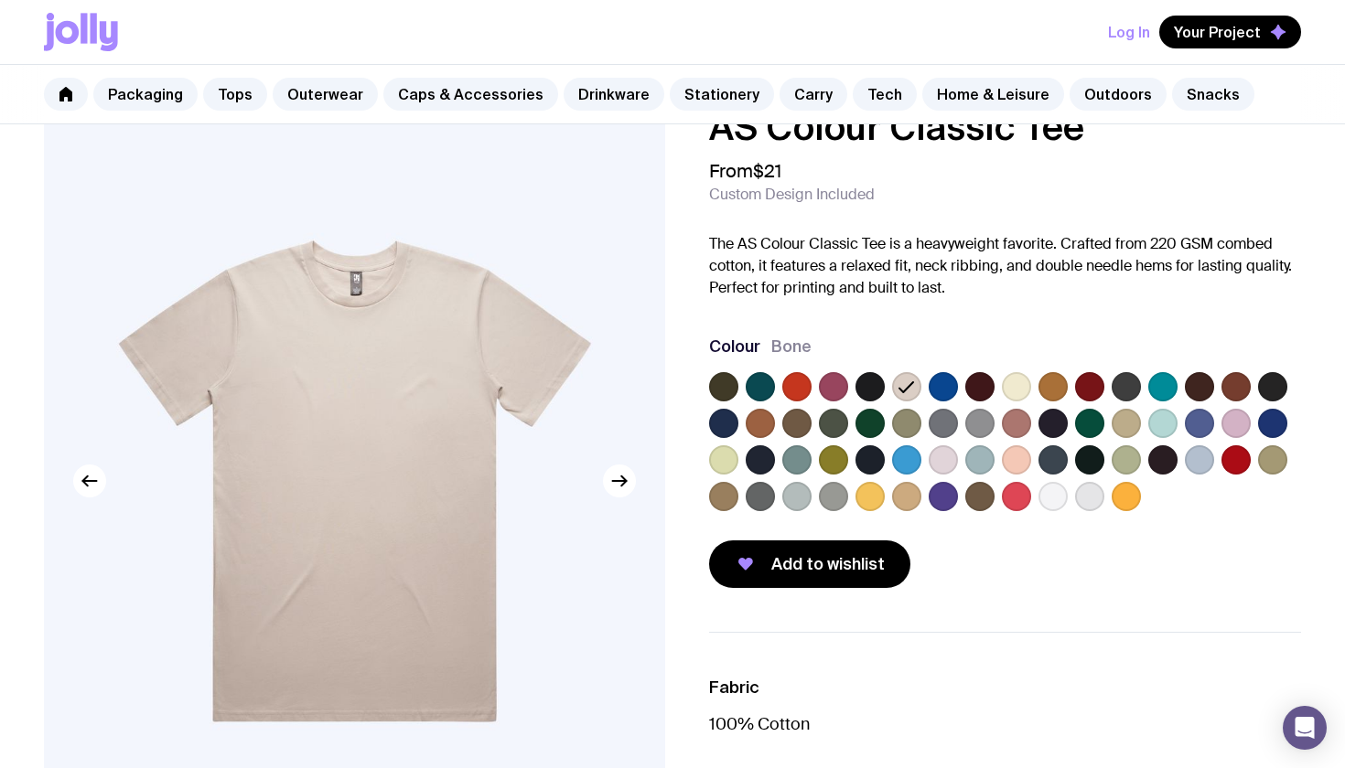
scroll to position [67, 0]
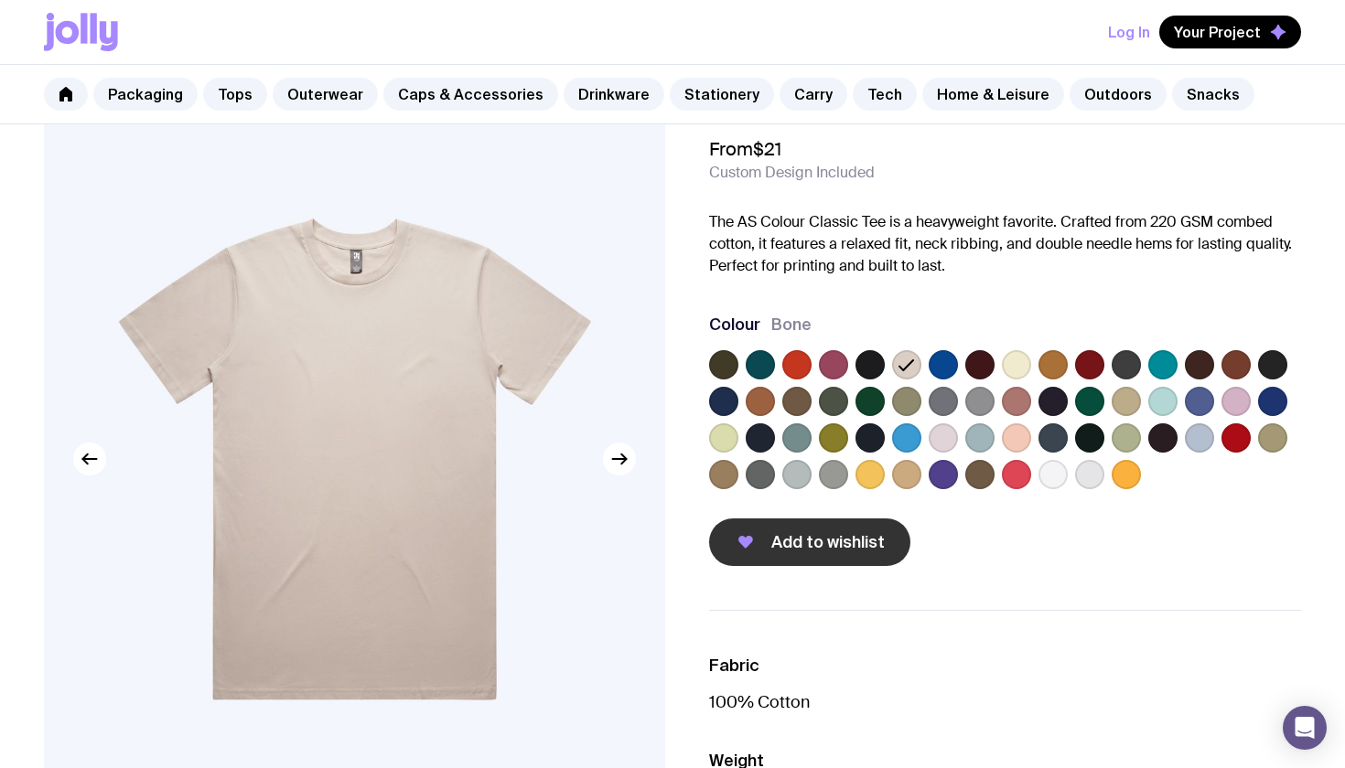
click at [850, 534] on span "Add to wishlist" at bounding box center [827, 542] width 113 height 22
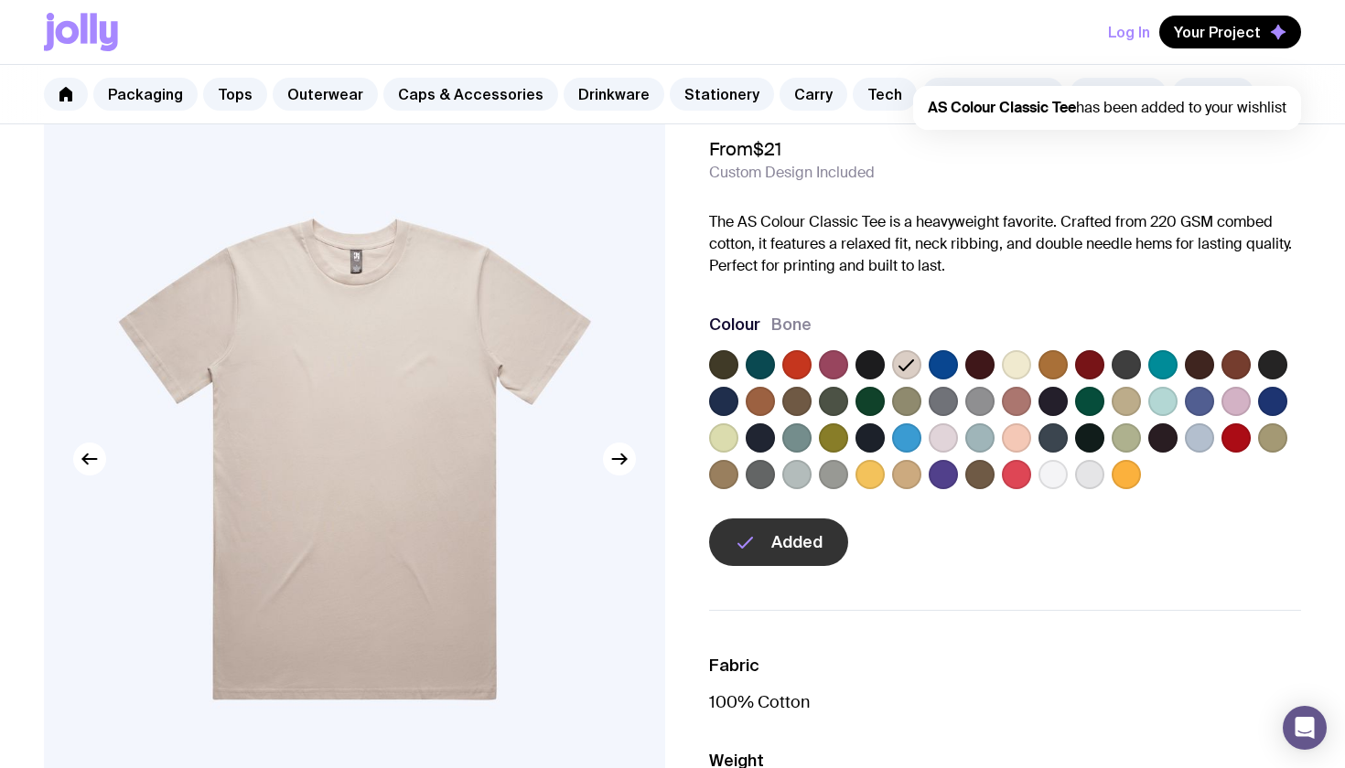
scroll to position [0, 0]
click at [1210, 32] on span "Your Project" at bounding box center [1217, 32] width 87 height 18
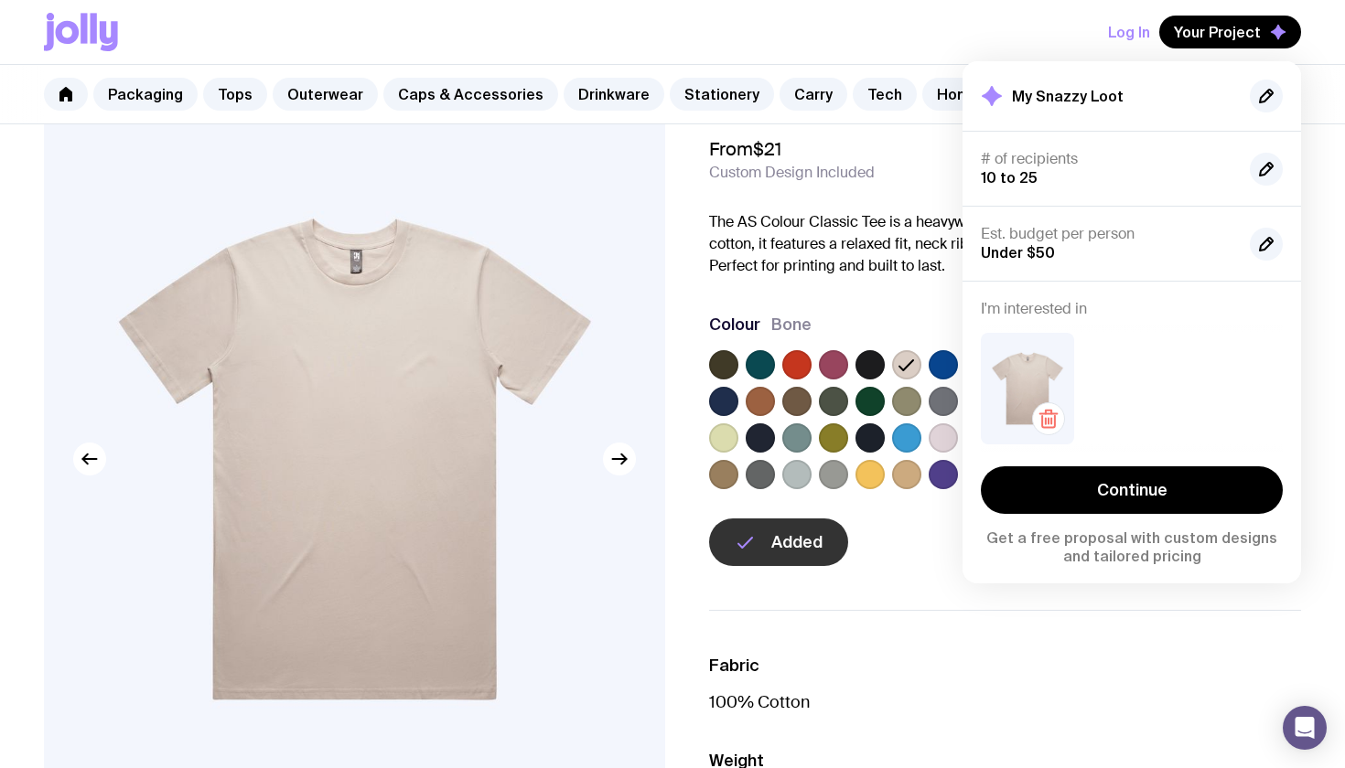
click at [1036, 360] on img at bounding box center [1027, 389] width 93 height 112
click at [1061, 374] on img at bounding box center [1027, 389] width 93 height 112
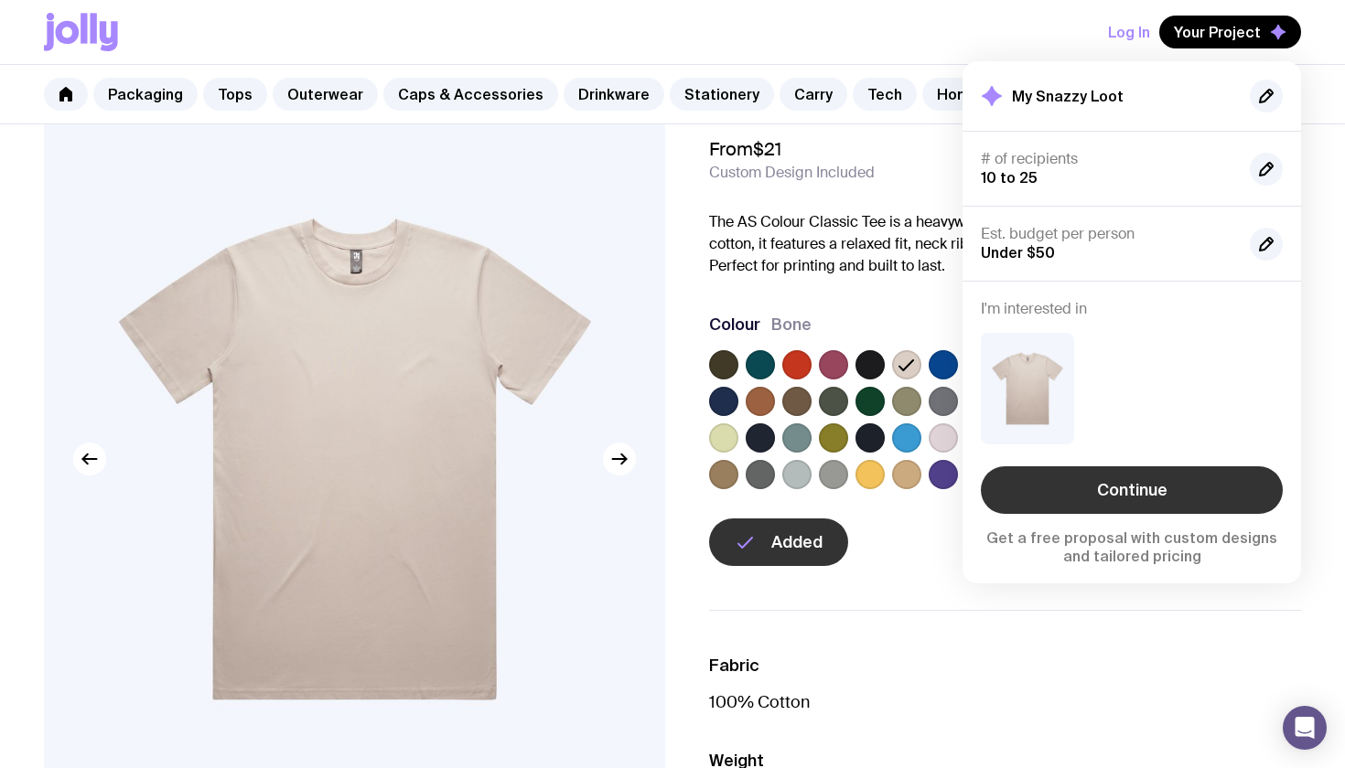
click at [1121, 484] on link "Continue" at bounding box center [1132, 491] width 302 height 48
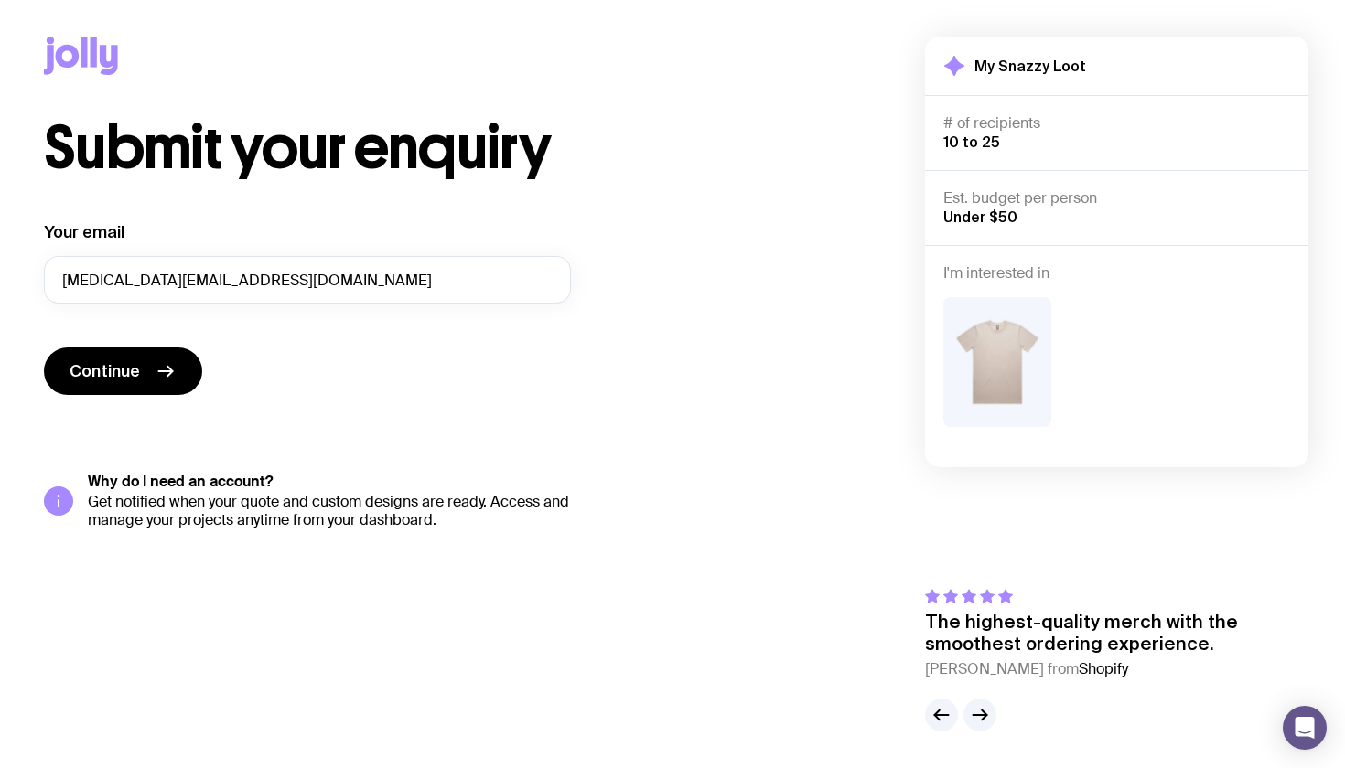
click at [1003, 364] on img at bounding box center [997, 362] width 108 height 130
click at [169, 366] on icon "submit" at bounding box center [166, 371] width 22 height 22
